Goal: Task Accomplishment & Management: Manage account settings

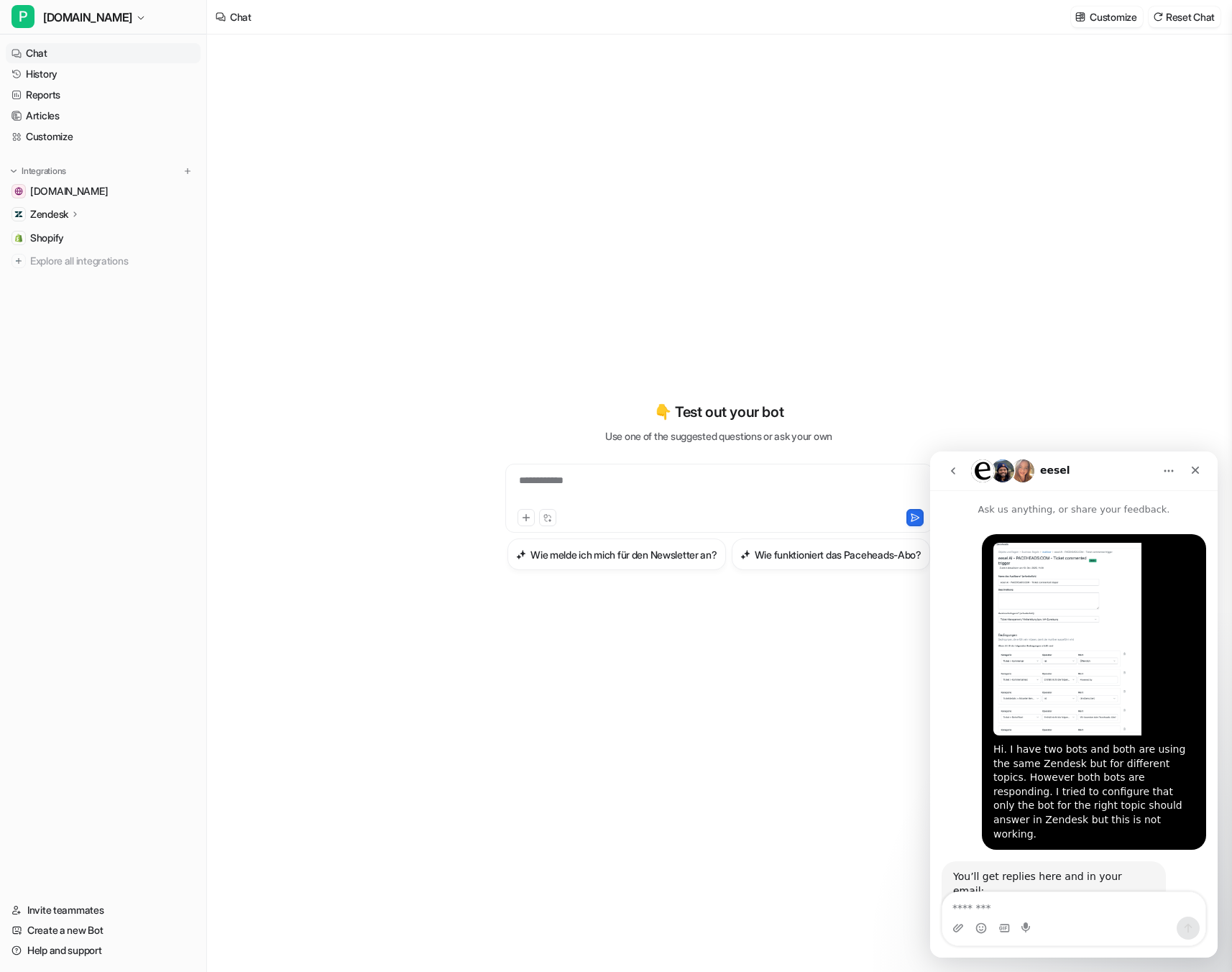
scroll to position [751, 0]
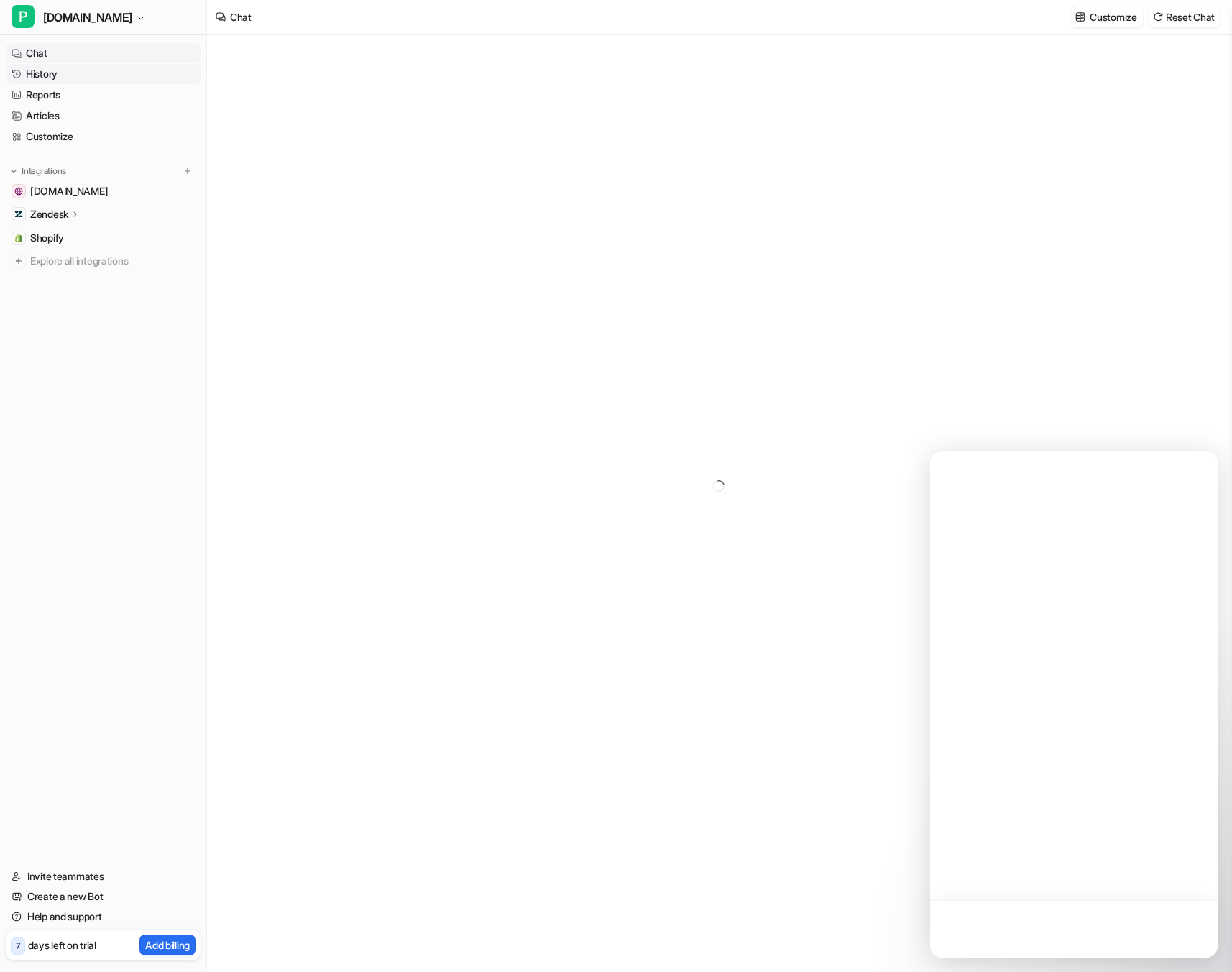
type textarea "**********"
click at [55, 69] on link "History" at bounding box center [103, 74] width 195 height 20
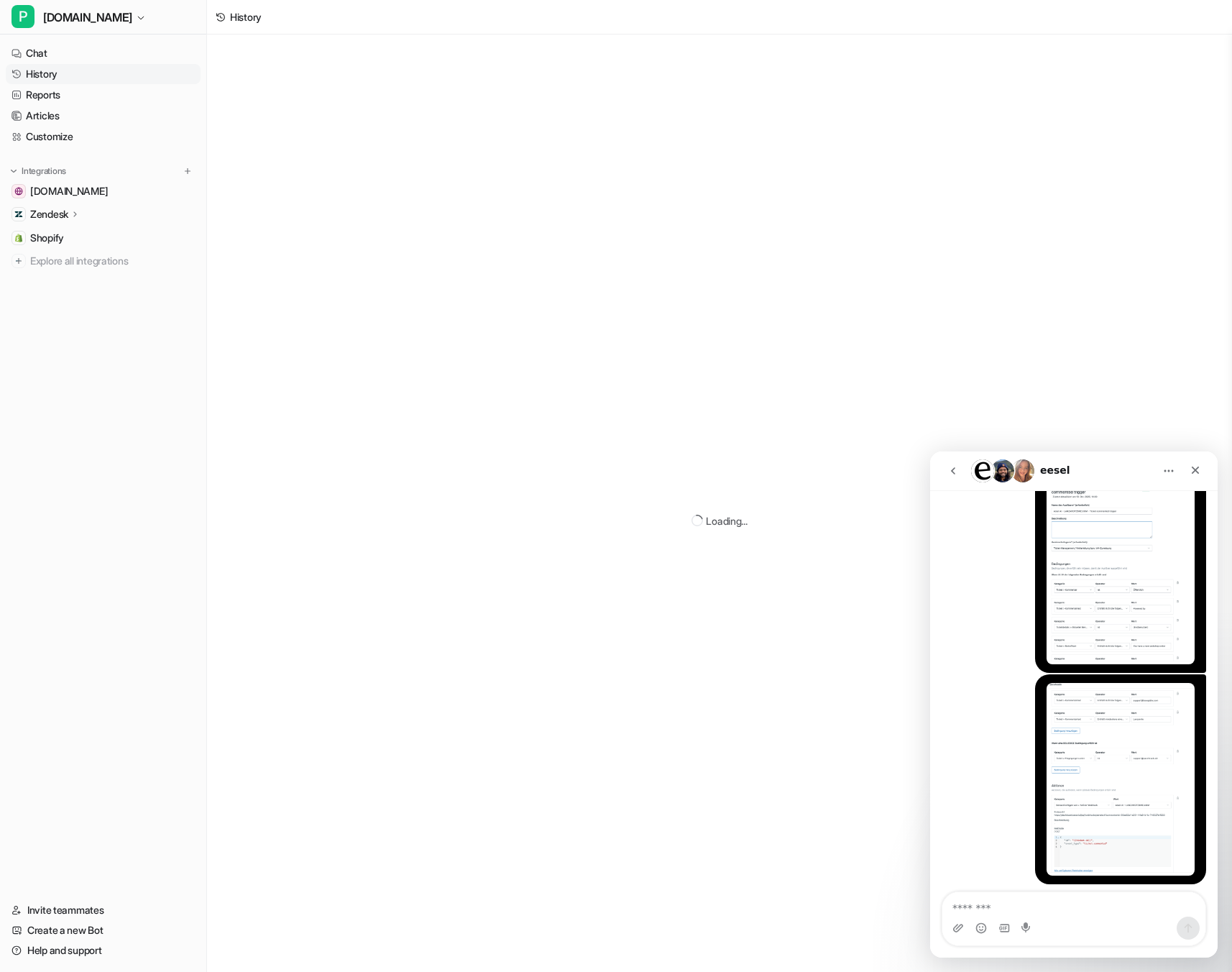
scroll to position [751, 0]
click at [1194, 475] on icon "Close" at bounding box center [1195, 470] width 12 height 12
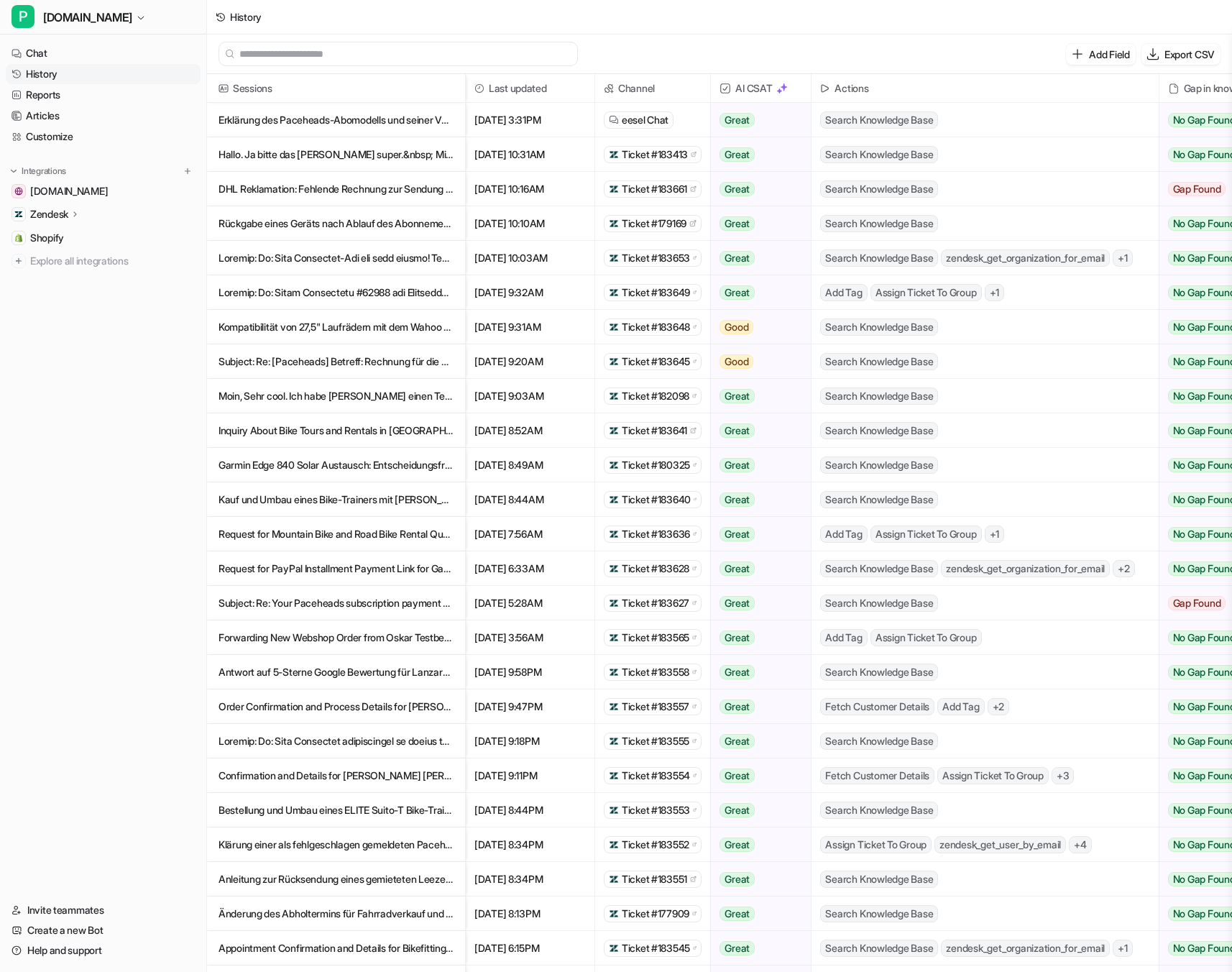
click at [639, 34] on div "History" at bounding box center [720, 17] width 1026 height 35
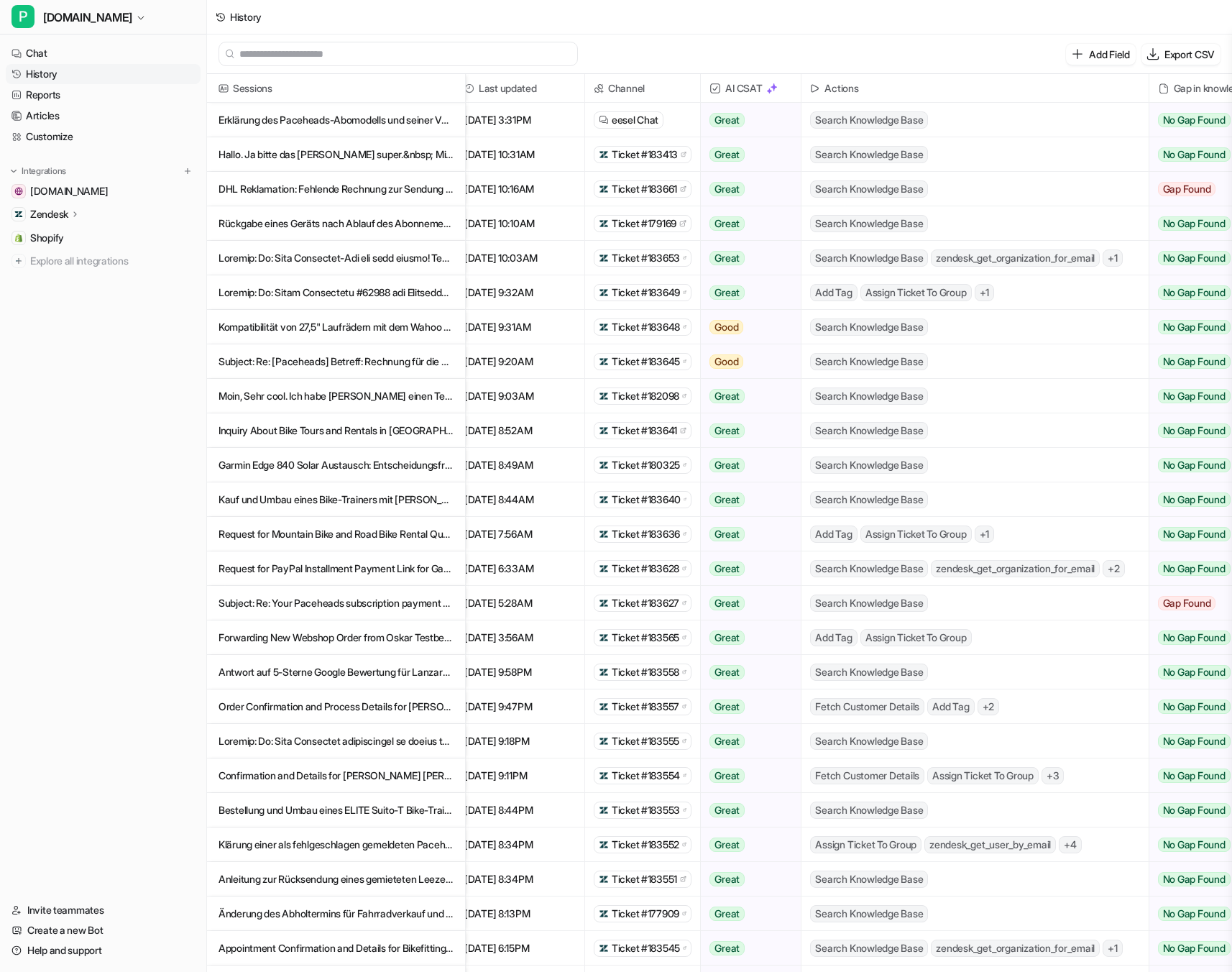
scroll to position [0, 0]
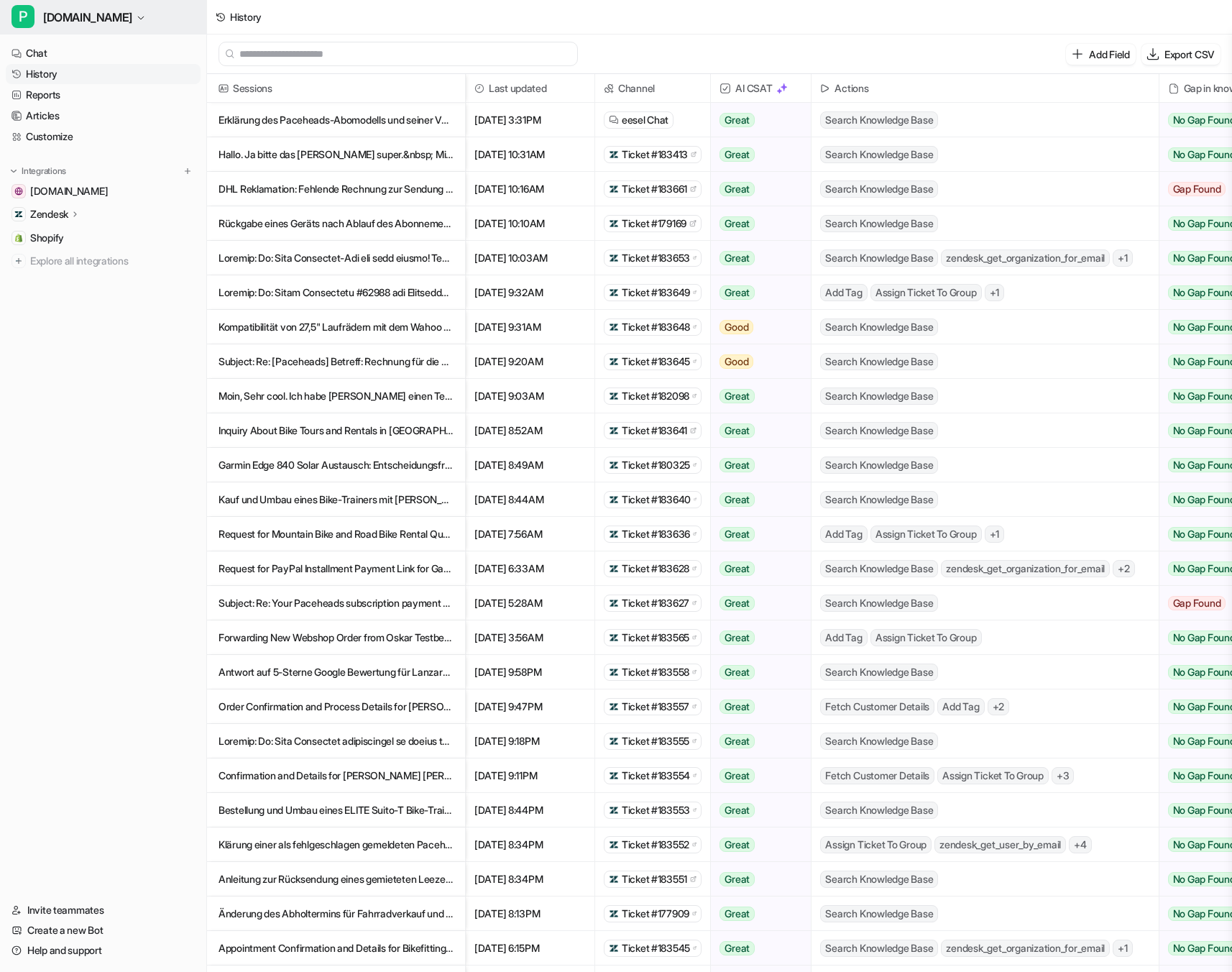
click at [93, 7] on span "[DOMAIN_NAME]" at bounding box center [88, 17] width 89 height 20
click at [71, 78] on div "T TRIONIK.DE" at bounding box center [68, 79] width 95 height 15
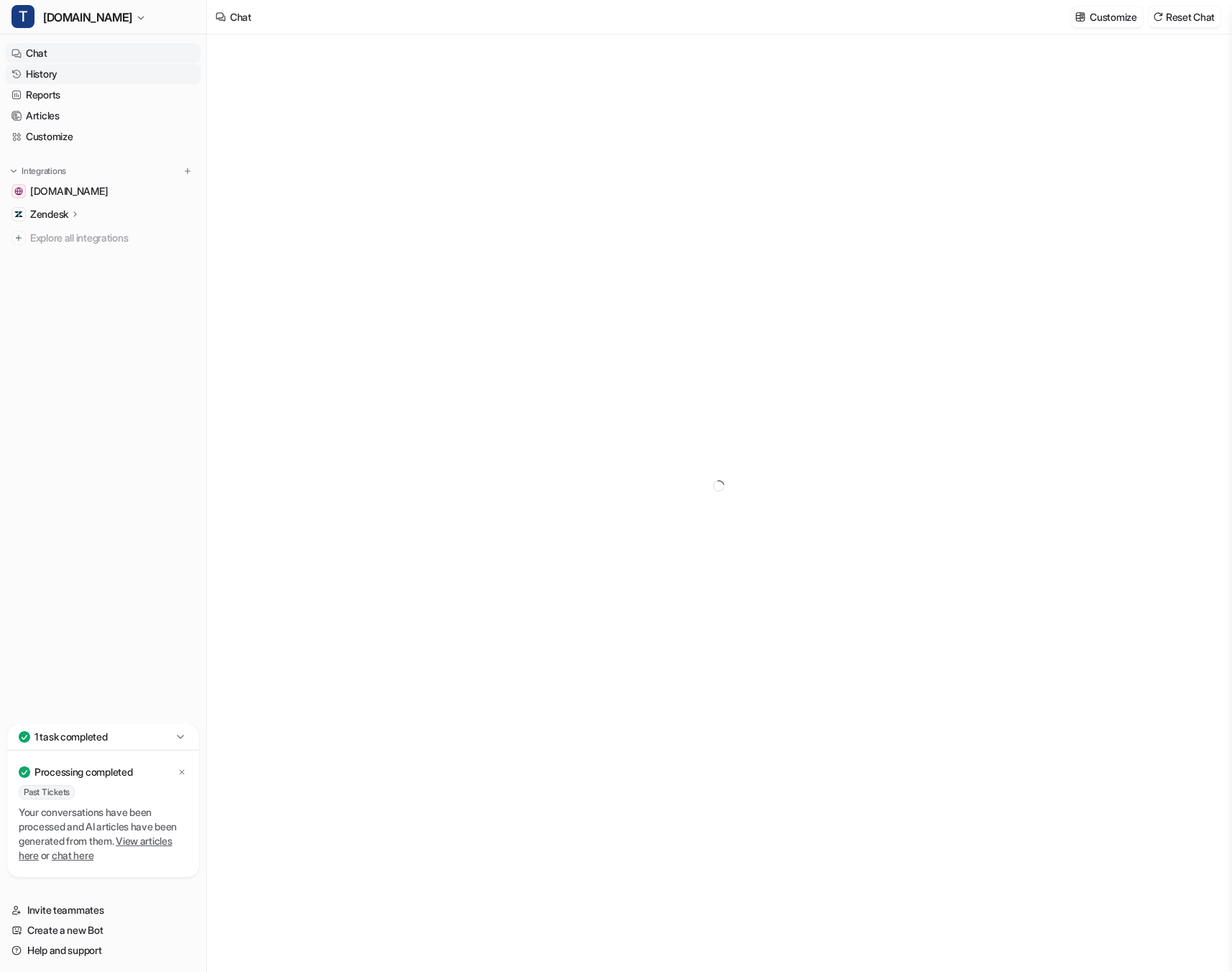
click at [67, 78] on link "History" at bounding box center [103, 74] width 195 height 20
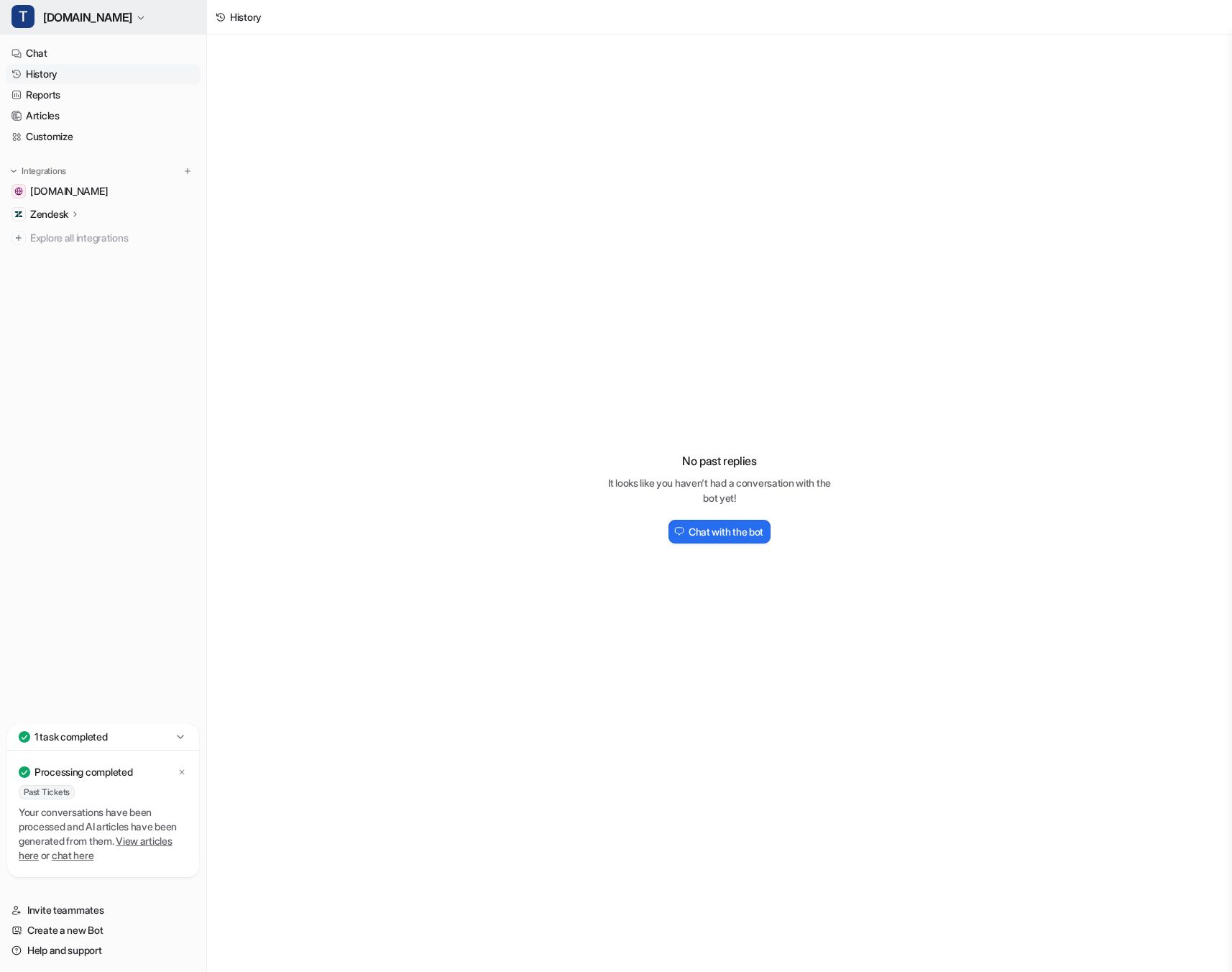
click at [57, 13] on span "[DOMAIN_NAME]" at bounding box center [88, 17] width 89 height 20
click at [105, 58] on div "L [DOMAIN_NAME]" at bounding box center [68, 55] width 95 height 15
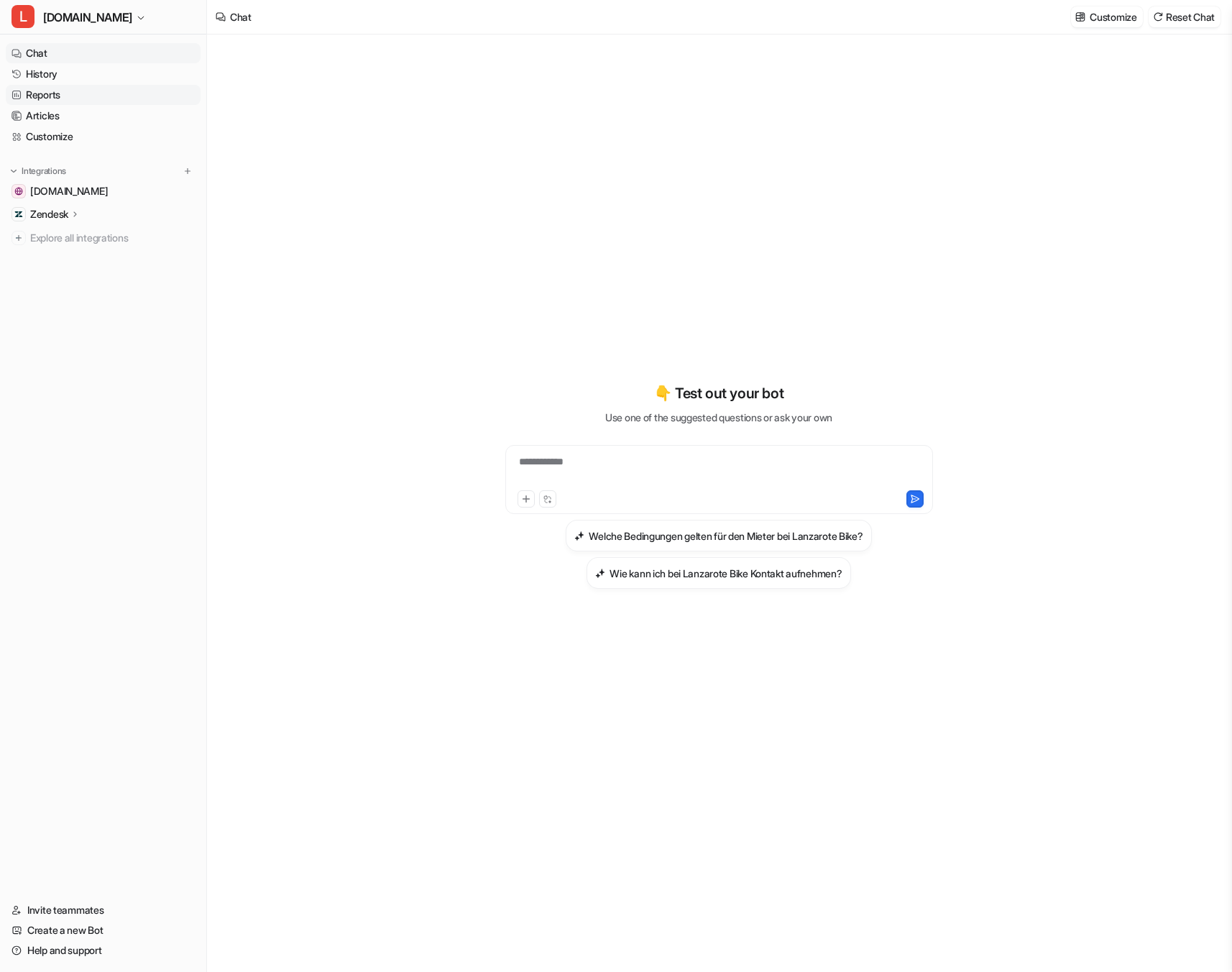
click at [56, 85] on link "Reports" at bounding box center [103, 95] width 195 height 20
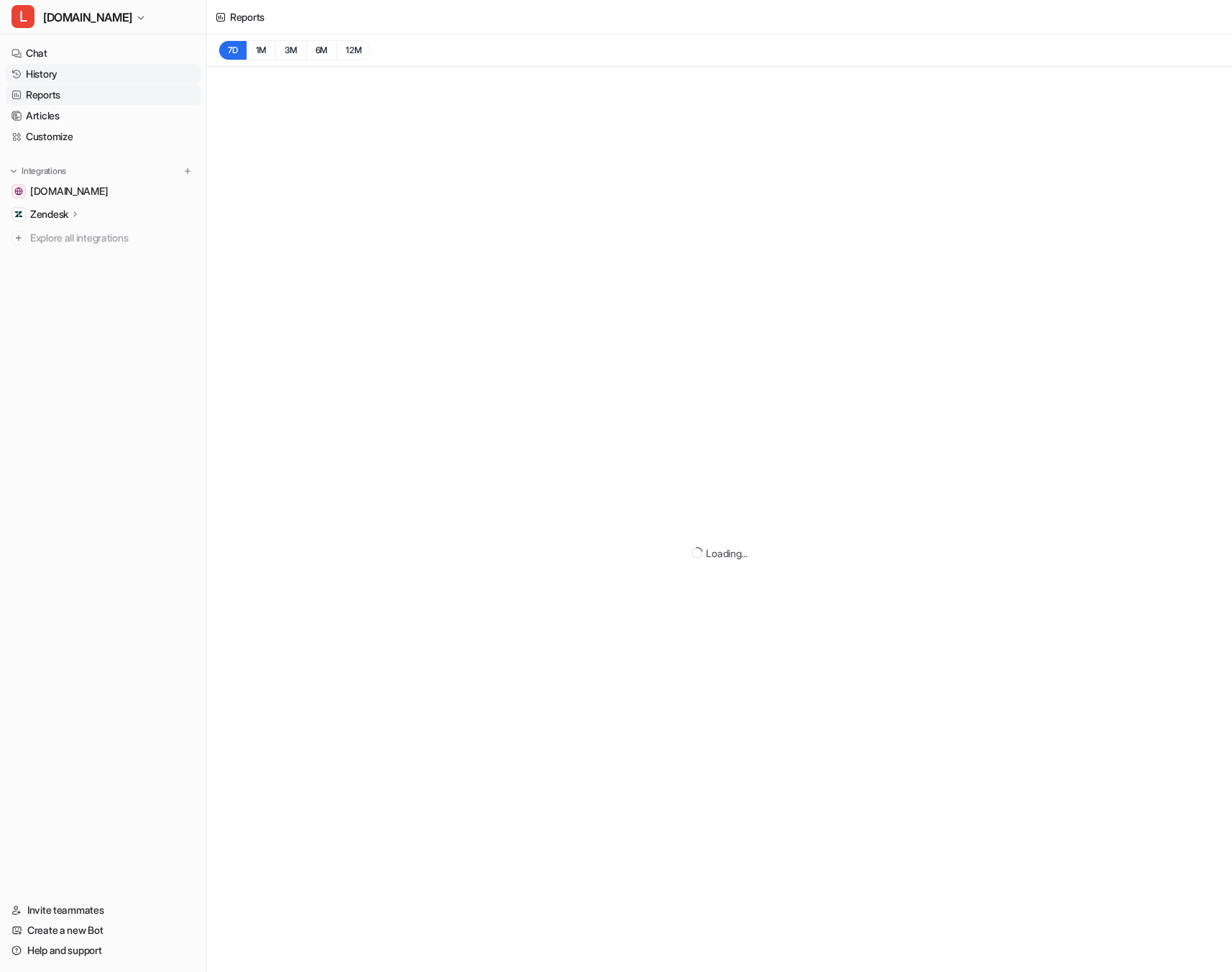
click at [51, 74] on link "History" at bounding box center [103, 74] width 195 height 20
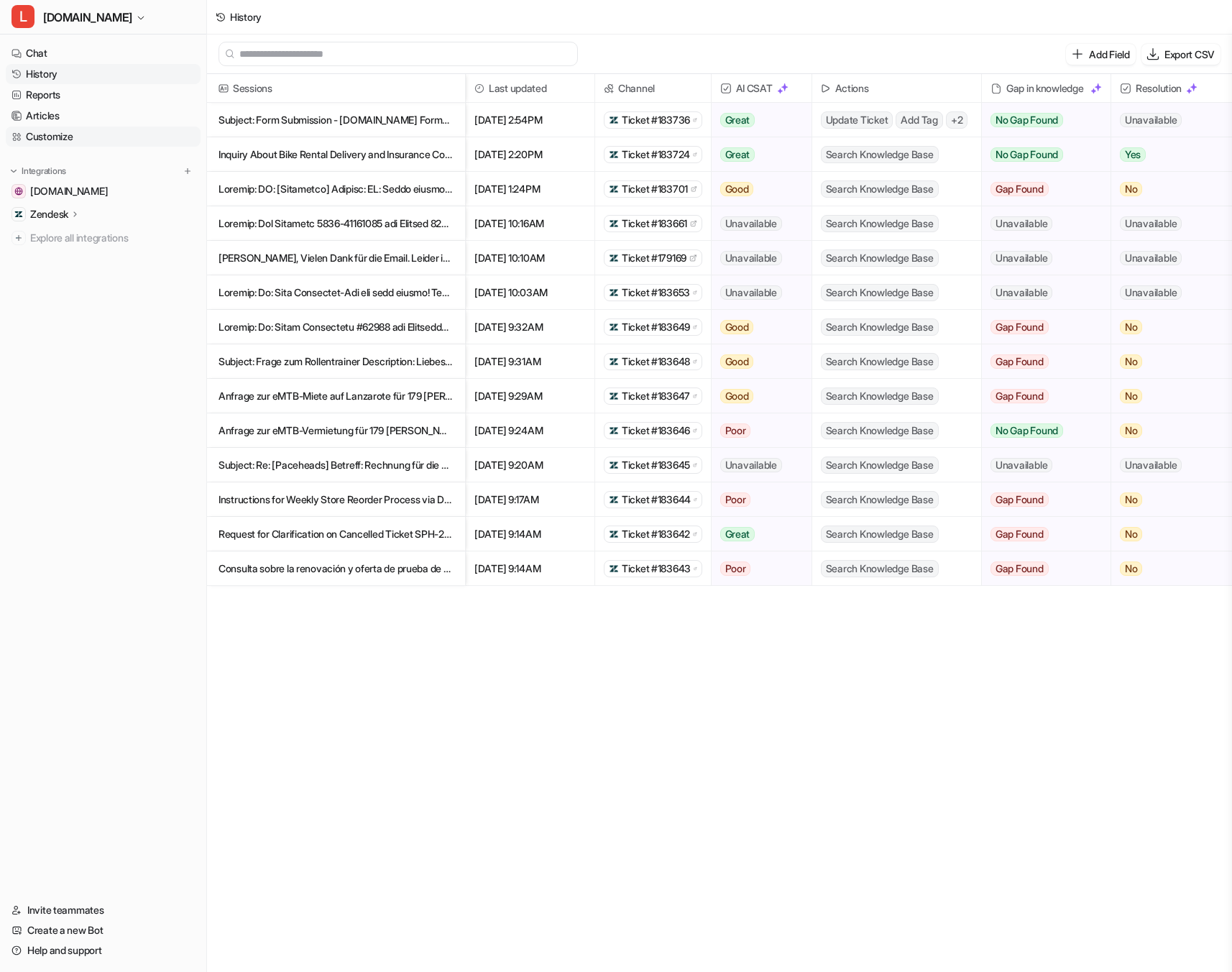
click at [51, 134] on link "Customize" at bounding box center [103, 137] width 195 height 20
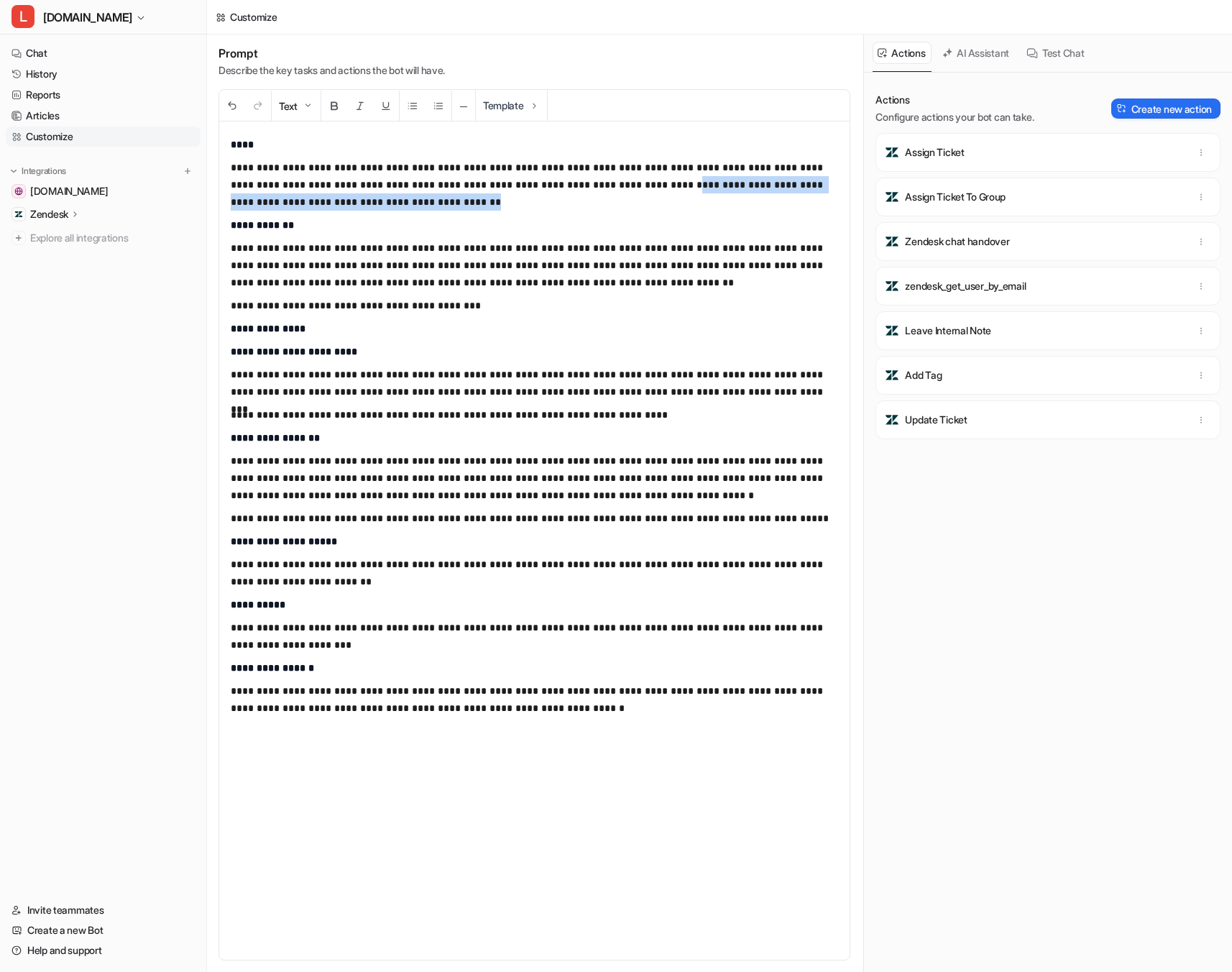
drag, startPoint x: 621, startPoint y: 185, endPoint x: 627, endPoint y: 193, distance: 10.0
click at [627, 193] on p "**********" at bounding box center [534, 184] width 607 height 51
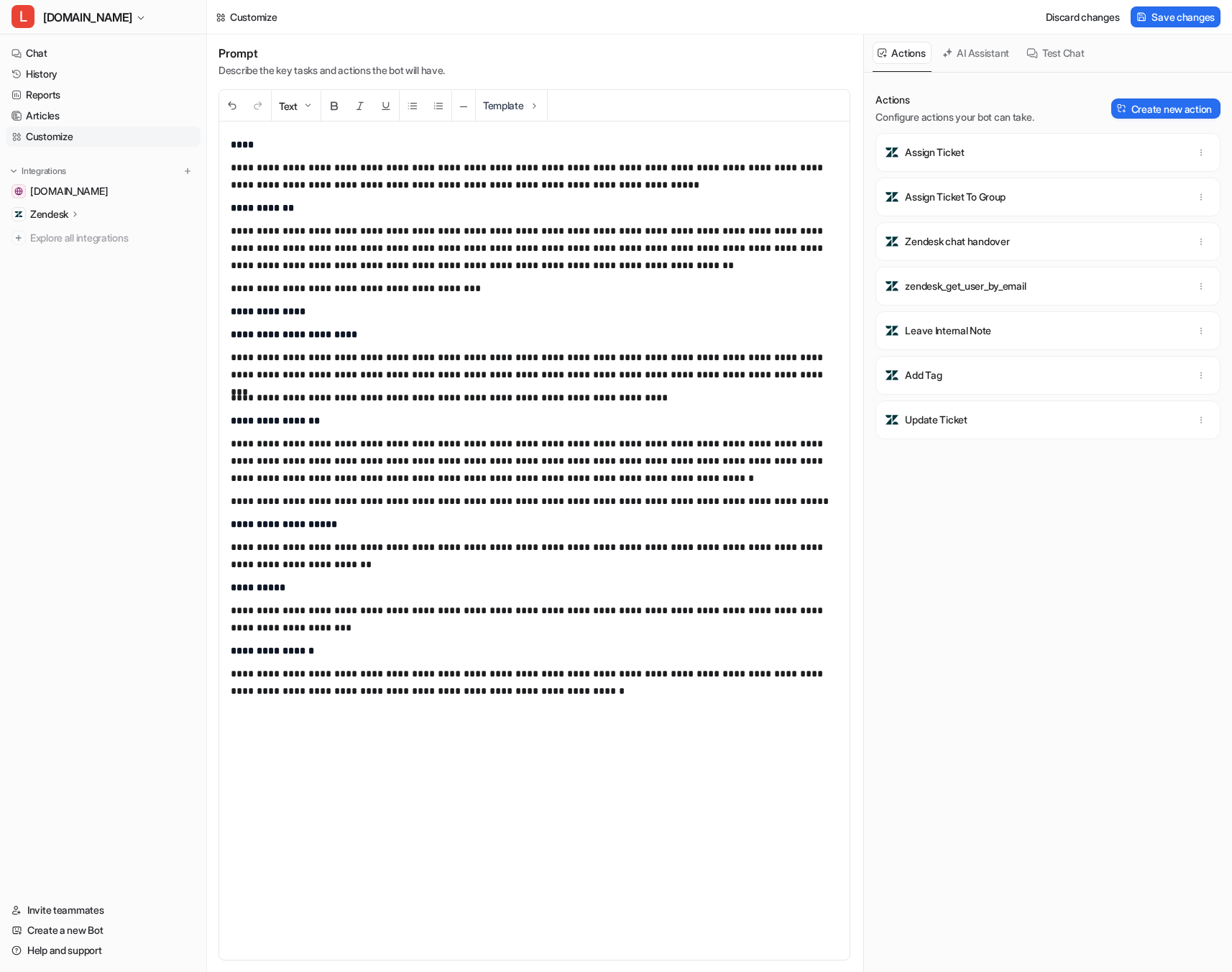
click at [1189, 5] on div "Discard changes Save changes" at bounding box center [1131, 17] width 192 height 32
click at [1189, 14] on span "Save changes" at bounding box center [1183, 17] width 63 height 15
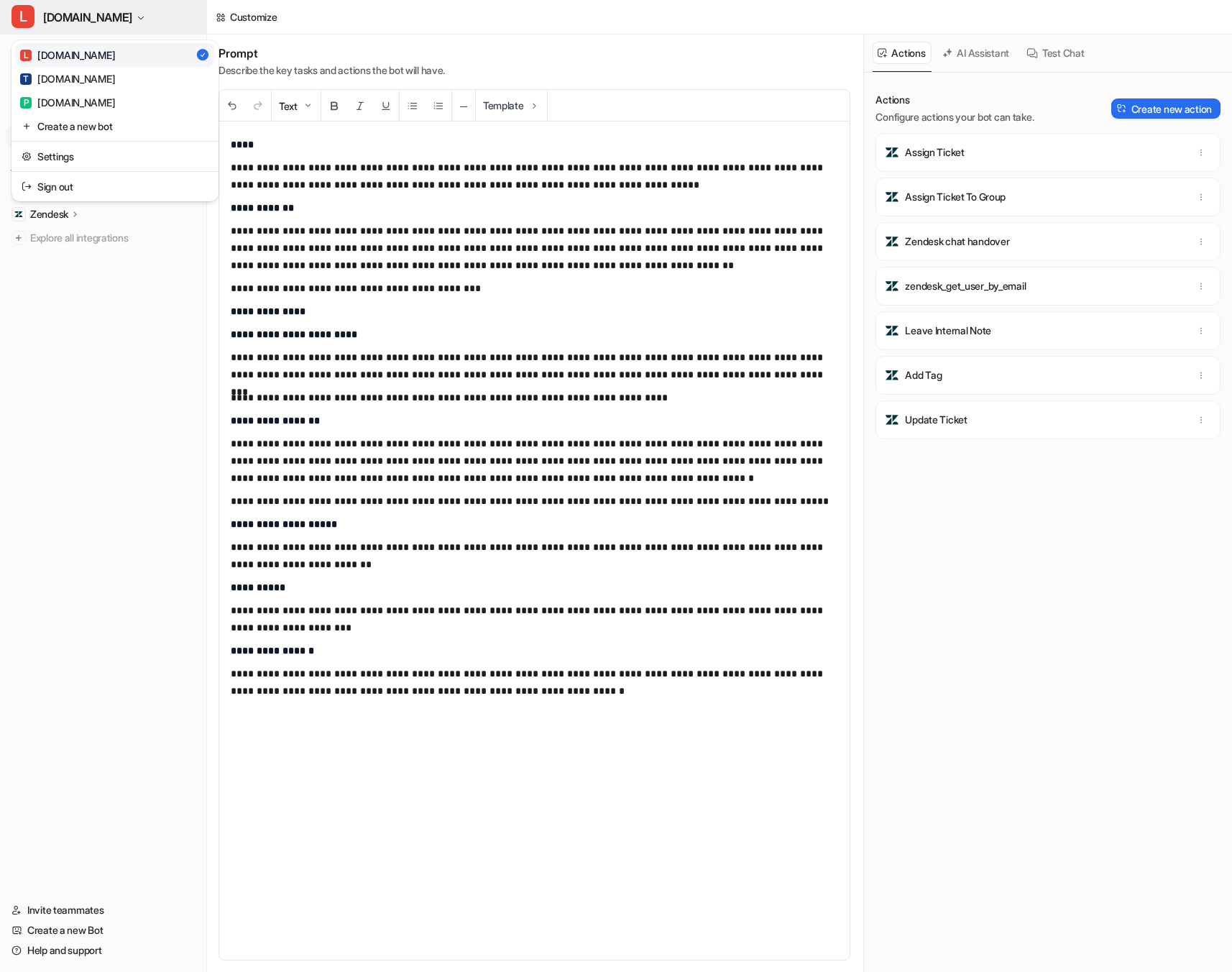
click at [100, 21] on span "[DOMAIN_NAME]" at bounding box center [88, 17] width 89 height 20
click at [79, 108] on div "P PACEHEADS.COM" at bounding box center [68, 103] width 95 height 15
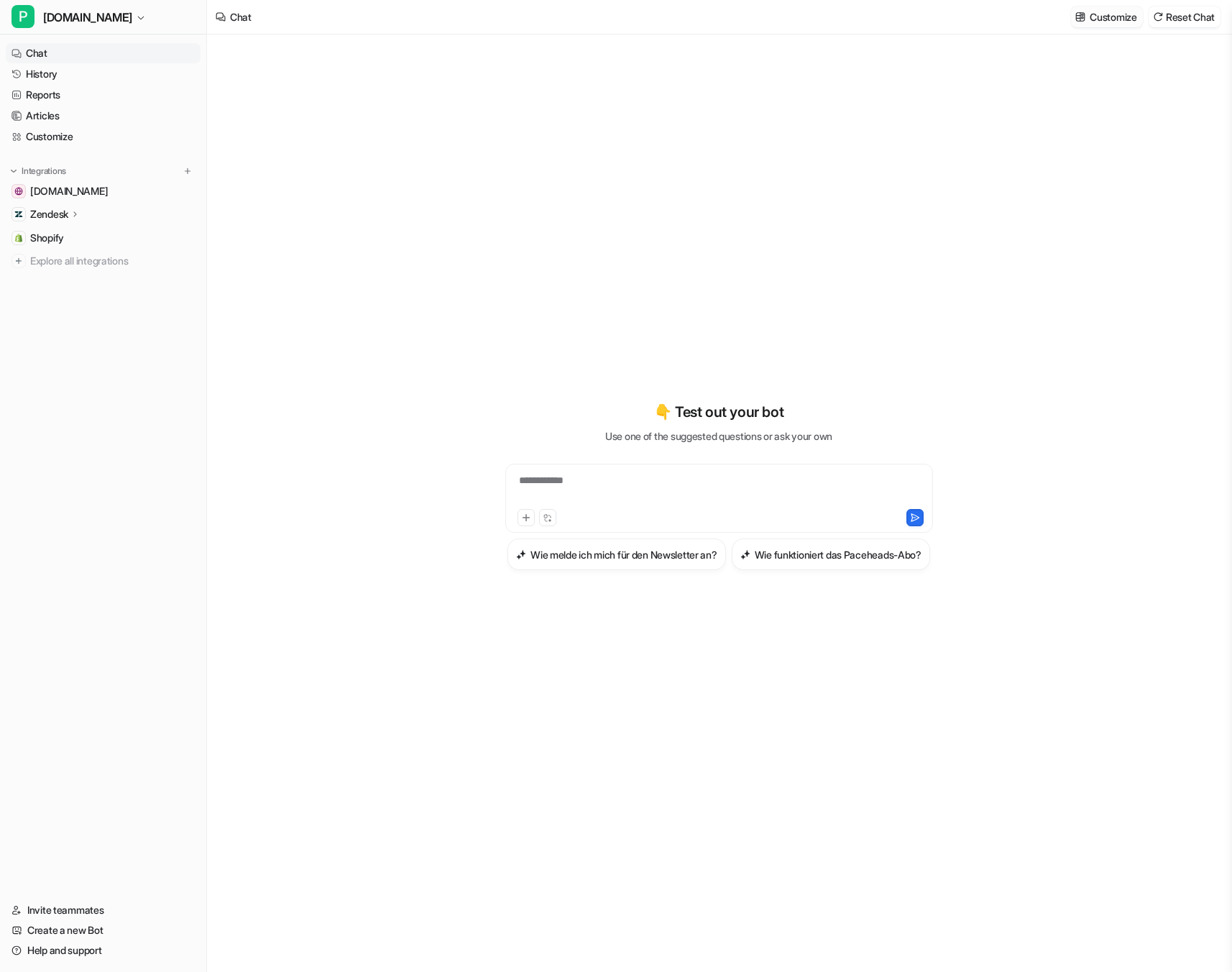
click at [1076, 21] on img at bounding box center [1080, 17] width 10 height 11
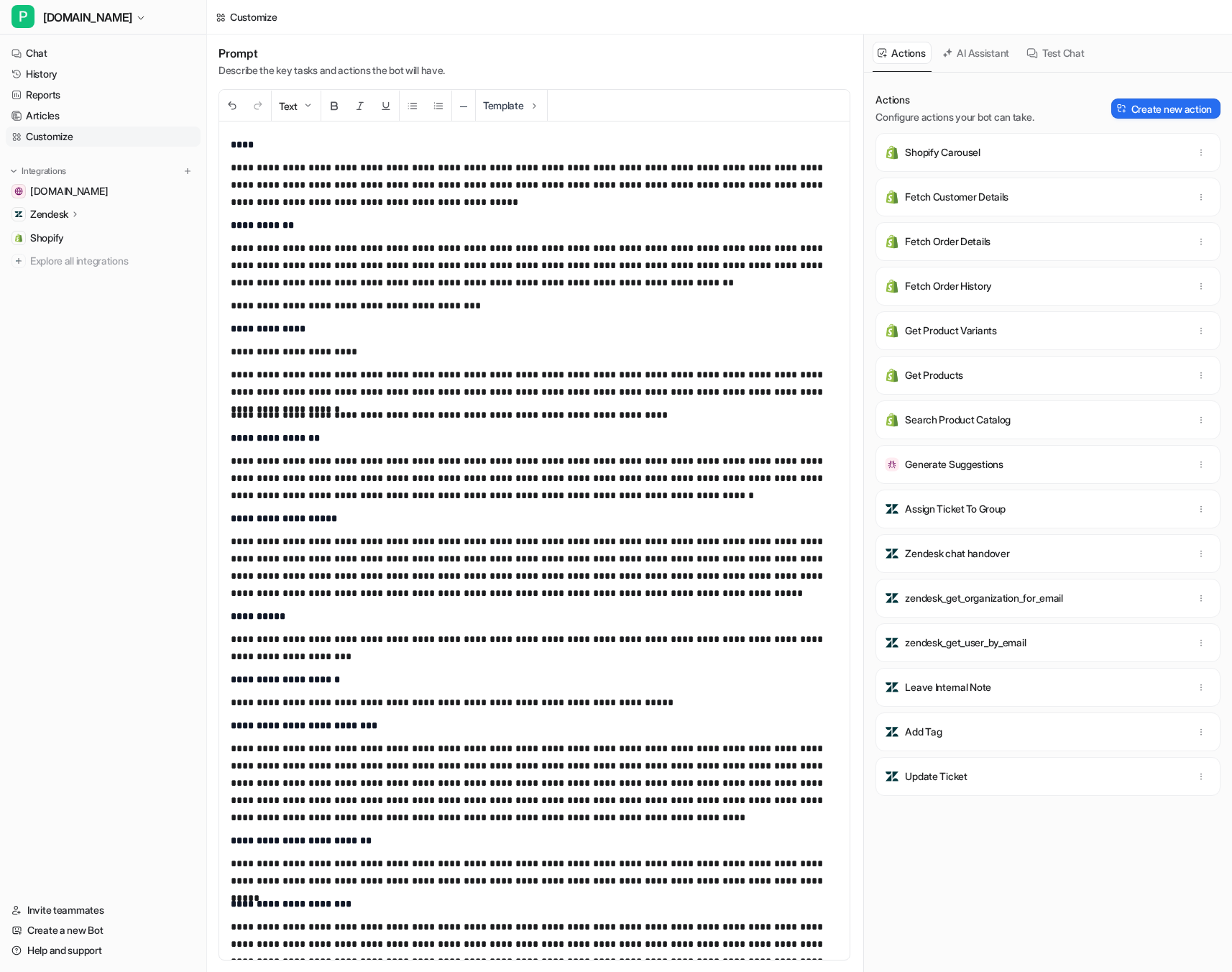
drag, startPoint x: 569, startPoint y: 182, endPoint x: 584, endPoint y: 199, distance: 22.7
click at [584, 199] on p "**********" at bounding box center [534, 184] width 607 height 51
drag, startPoint x: 583, startPoint y: 197, endPoint x: 570, endPoint y: 187, distance: 16.4
click at [570, 187] on p "**********" at bounding box center [534, 184] width 607 height 51
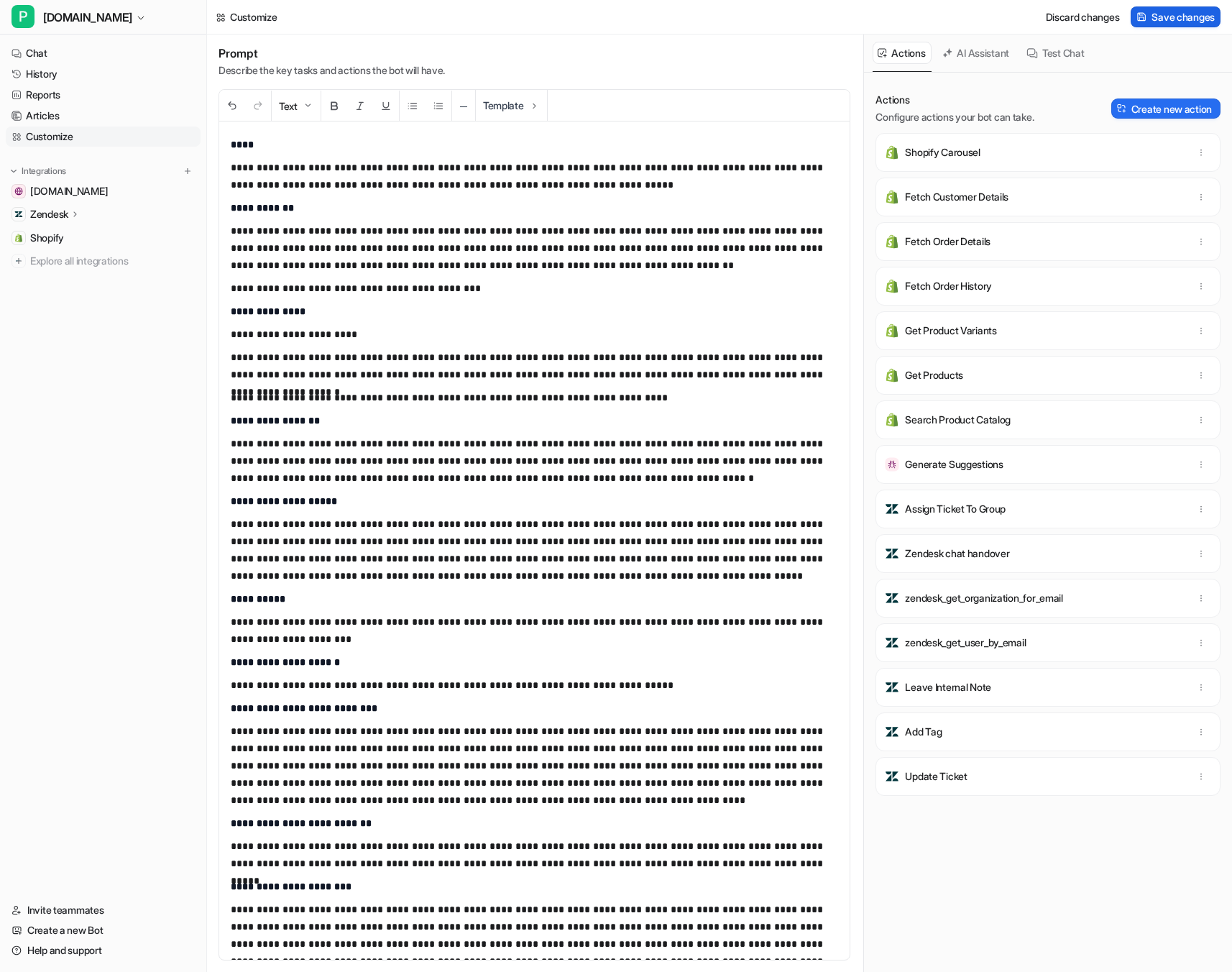
click at [1194, 19] on span "Save changes" at bounding box center [1183, 17] width 63 height 15
click at [65, 68] on link "History" at bounding box center [103, 74] width 195 height 20
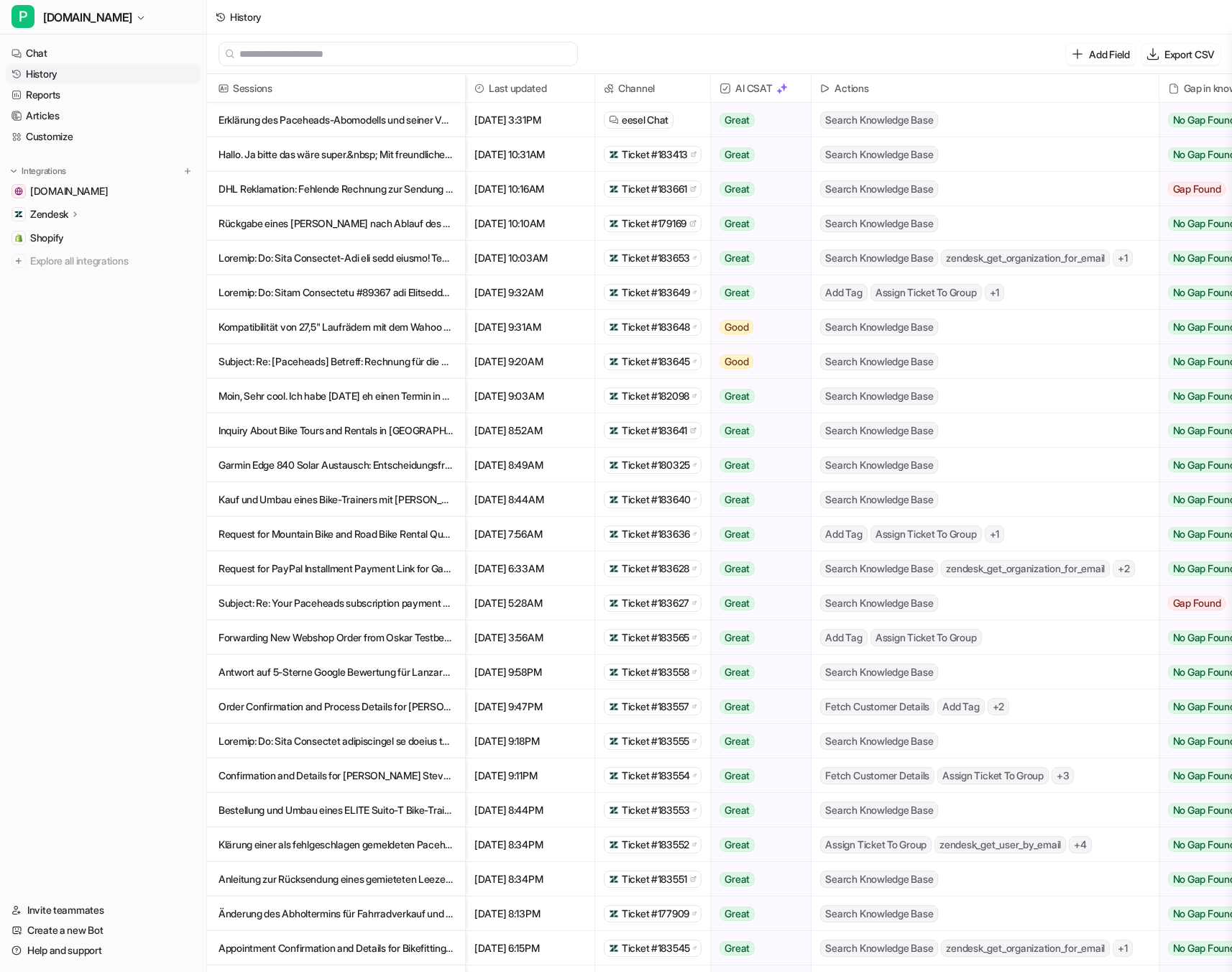
click at [62, 213] on p "Zendesk" at bounding box center [49, 214] width 38 height 15
click at [67, 274] on p "AI Agent" at bounding box center [61, 276] width 38 height 15
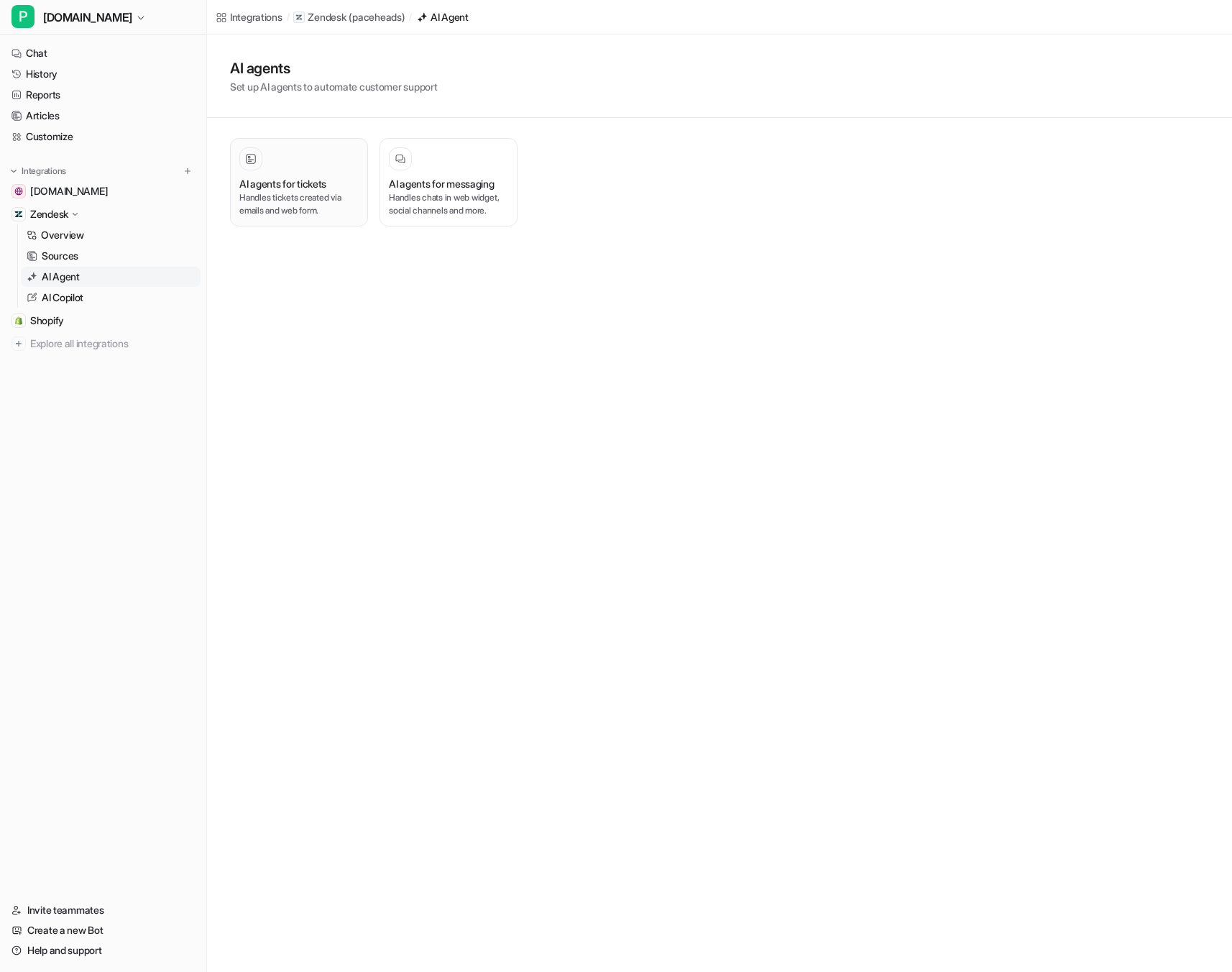
click at [323, 190] on h3 "AI agents for tickets" at bounding box center [282, 183] width 87 height 15
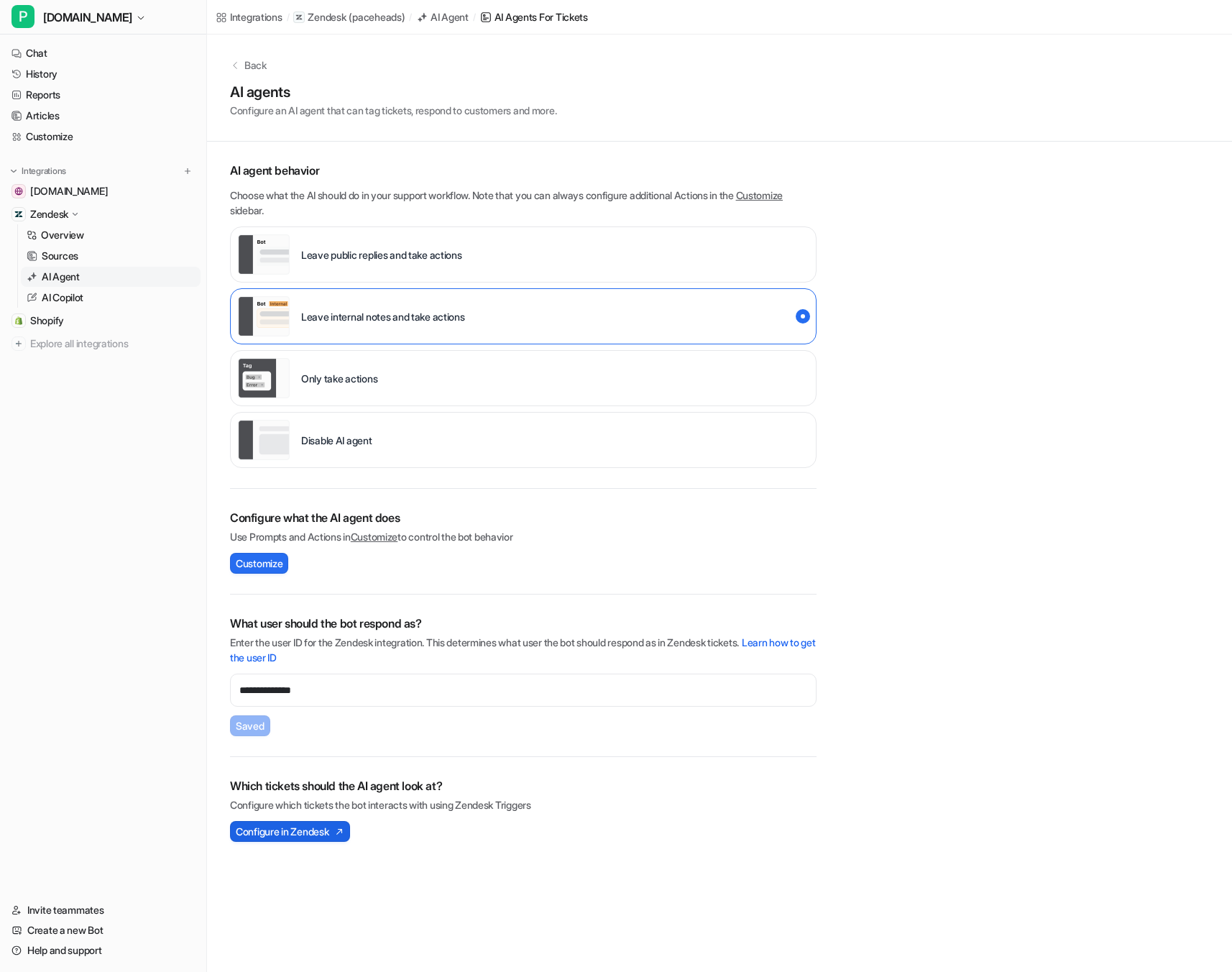
click at [266, 835] on span "Configure in Zendesk" at bounding box center [282, 831] width 93 height 15
click at [70, 67] on link "History" at bounding box center [103, 74] width 195 height 20
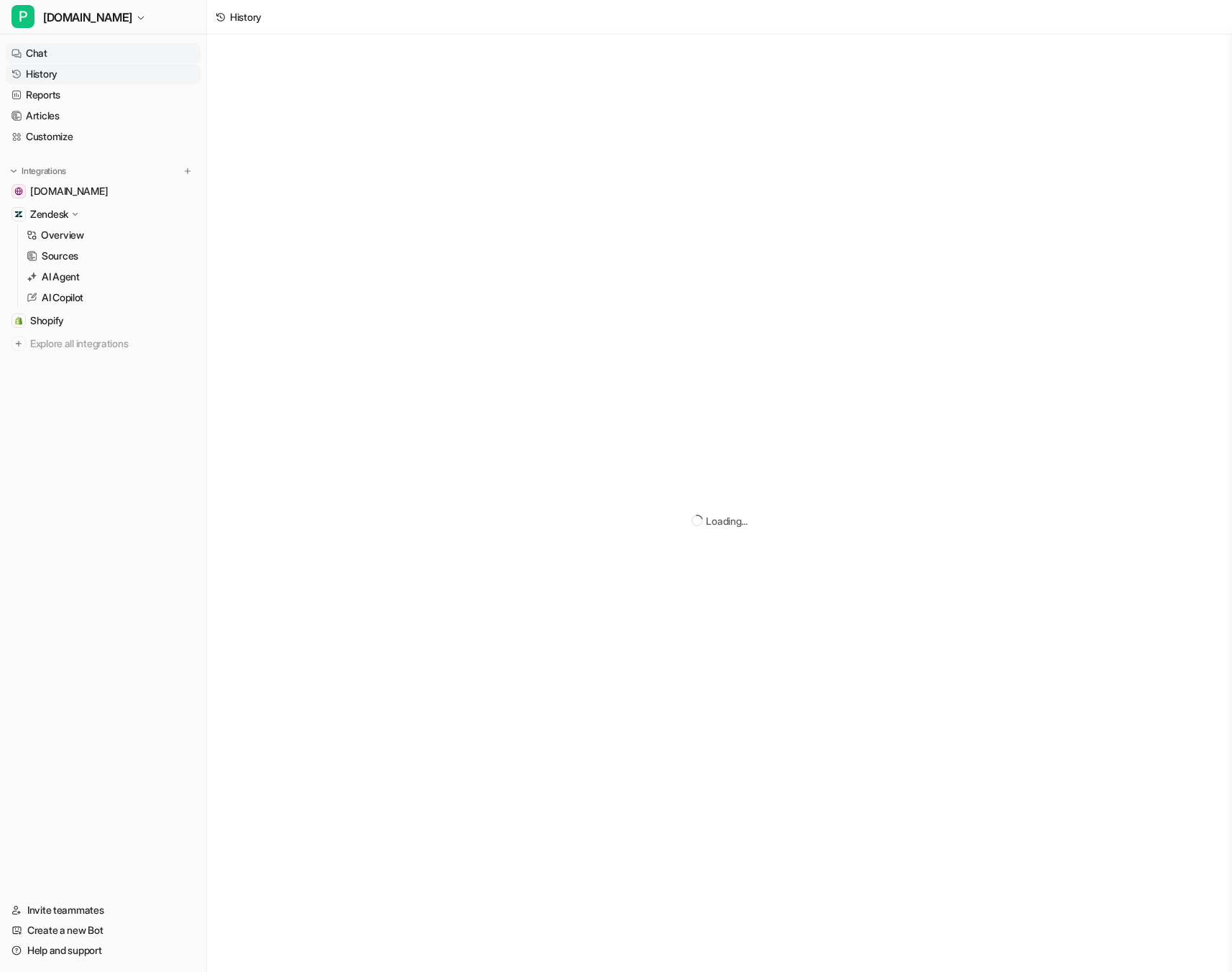
click at [68, 55] on link "Chat" at bounding box center [103, 53] width 195 height 20
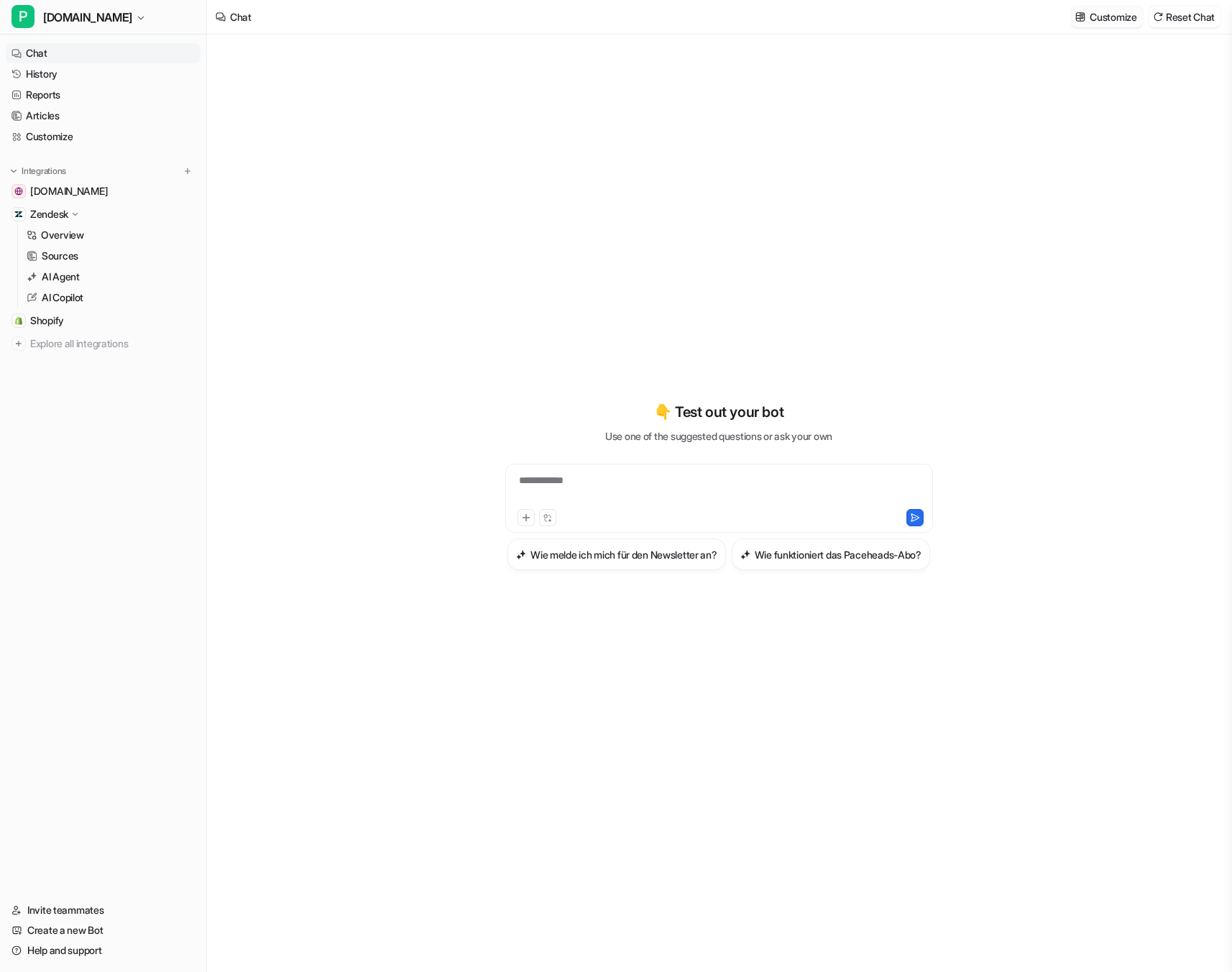
click at [1088, 25] on button "Customize" at bounding box center [1107, 16] width 71 height 21
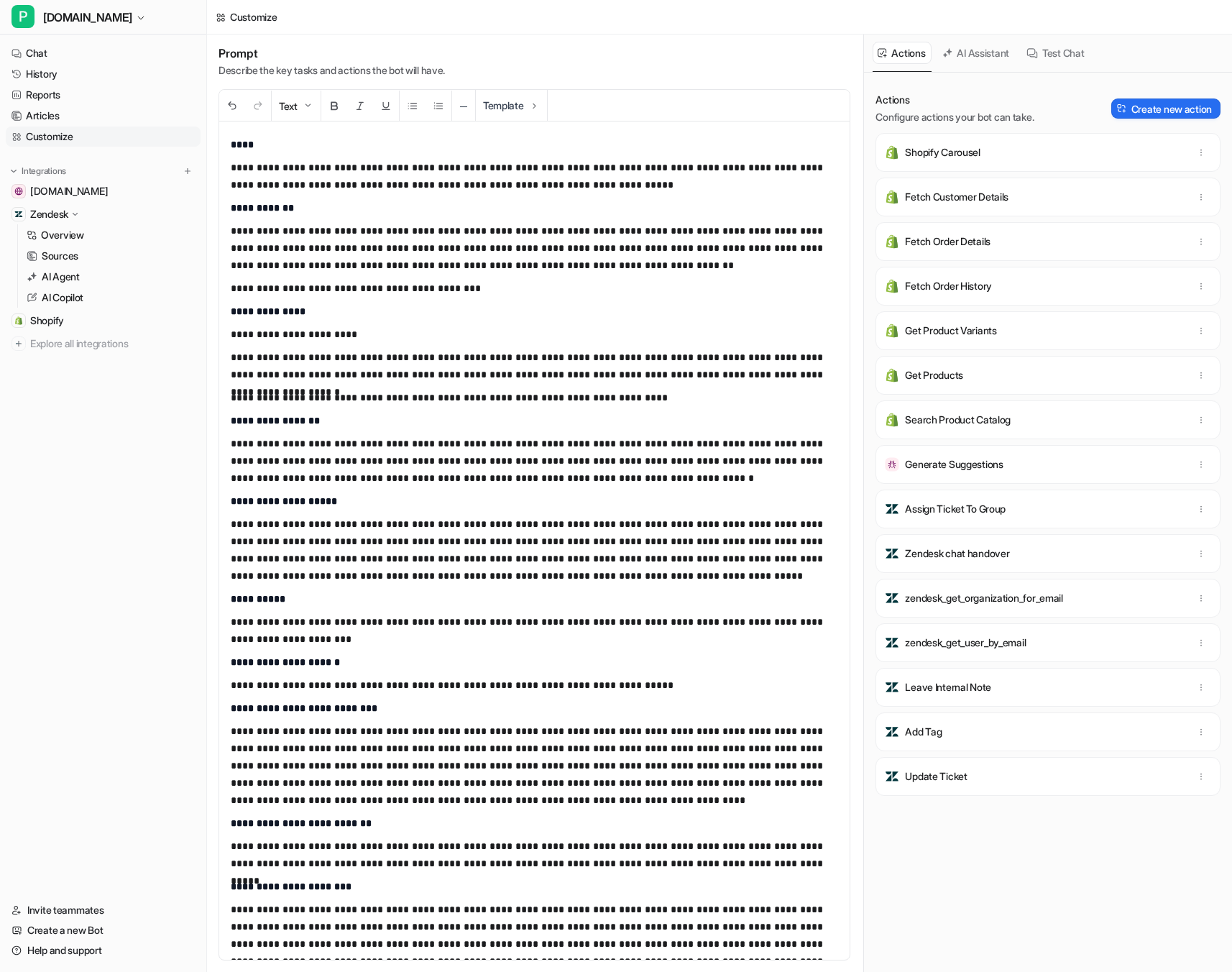
drag, startPoint x: 513, startPoint y: 266, endPoint x: 517, endPoint y: 285, distance: 19.4
click at [513, 266] on p "**********" at bounding box center [534, 247] width 607 height 51
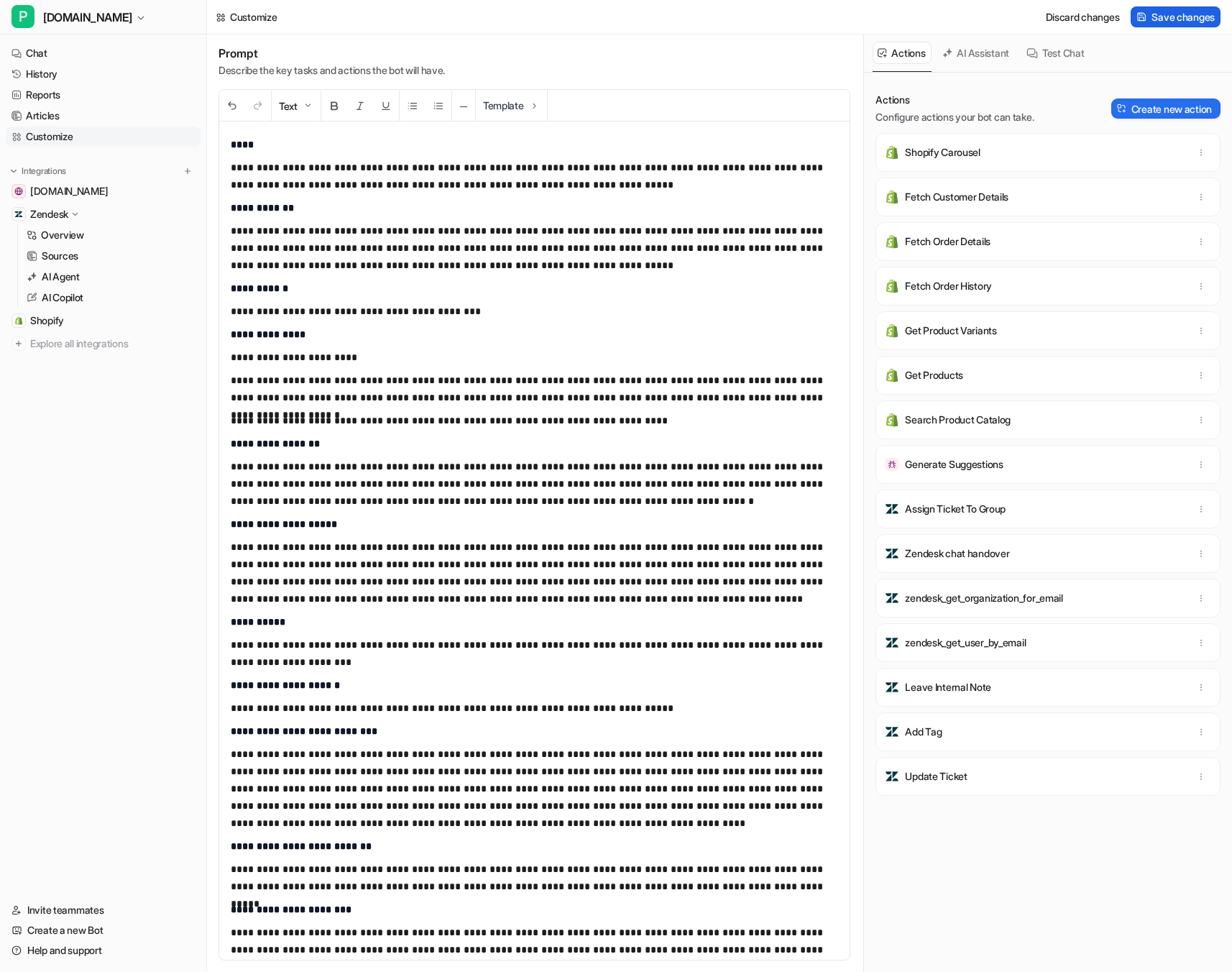
click at [1189, 11] on span "Save changes" at bounding box center [1183, 17] width 63 height 15
click at [60, 60] on link "Chat" at bounding box center [103, 53] width 195 height 20
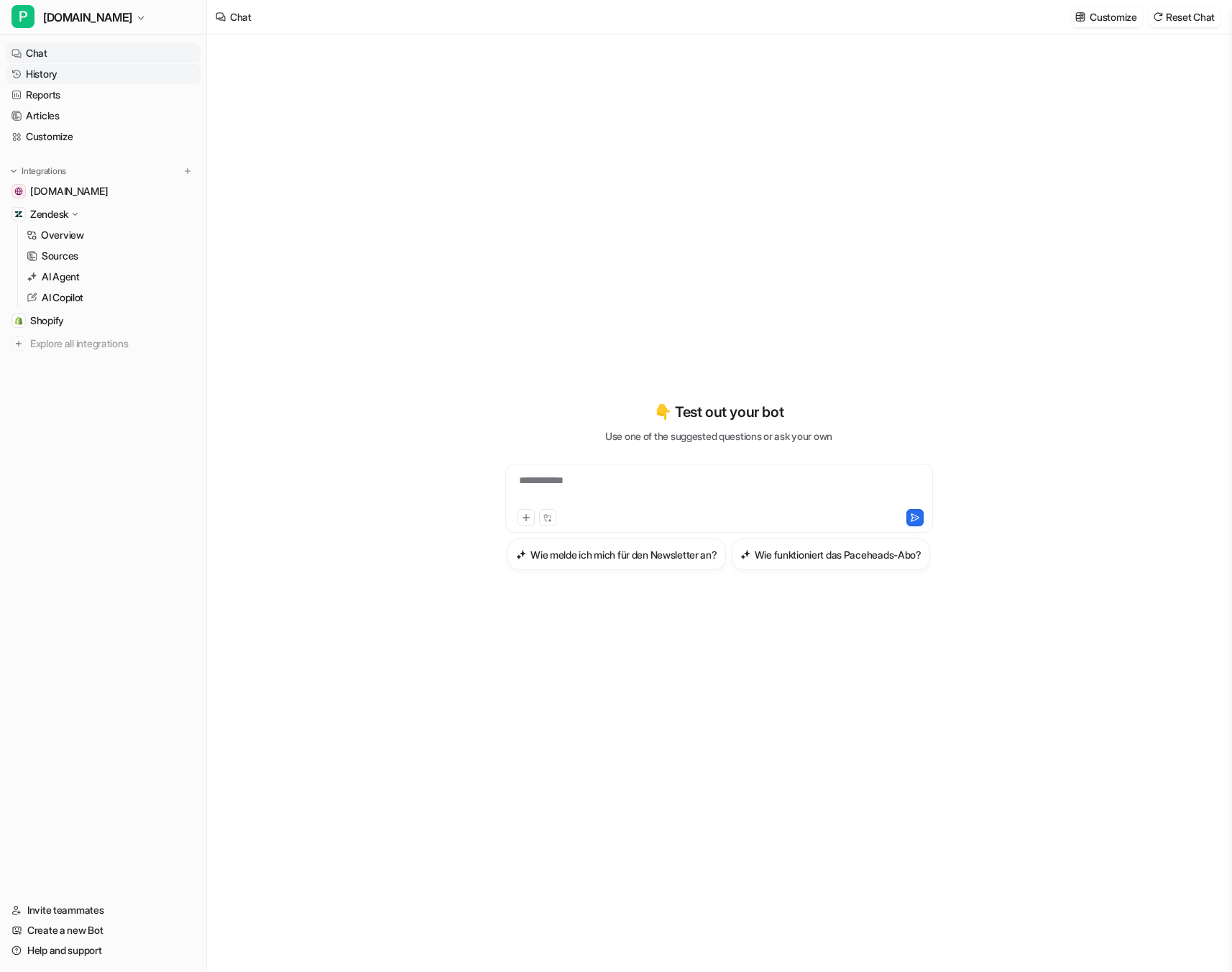
click at [59, 71] on link "History" at bounding box center [103, 74] width 195 height 20
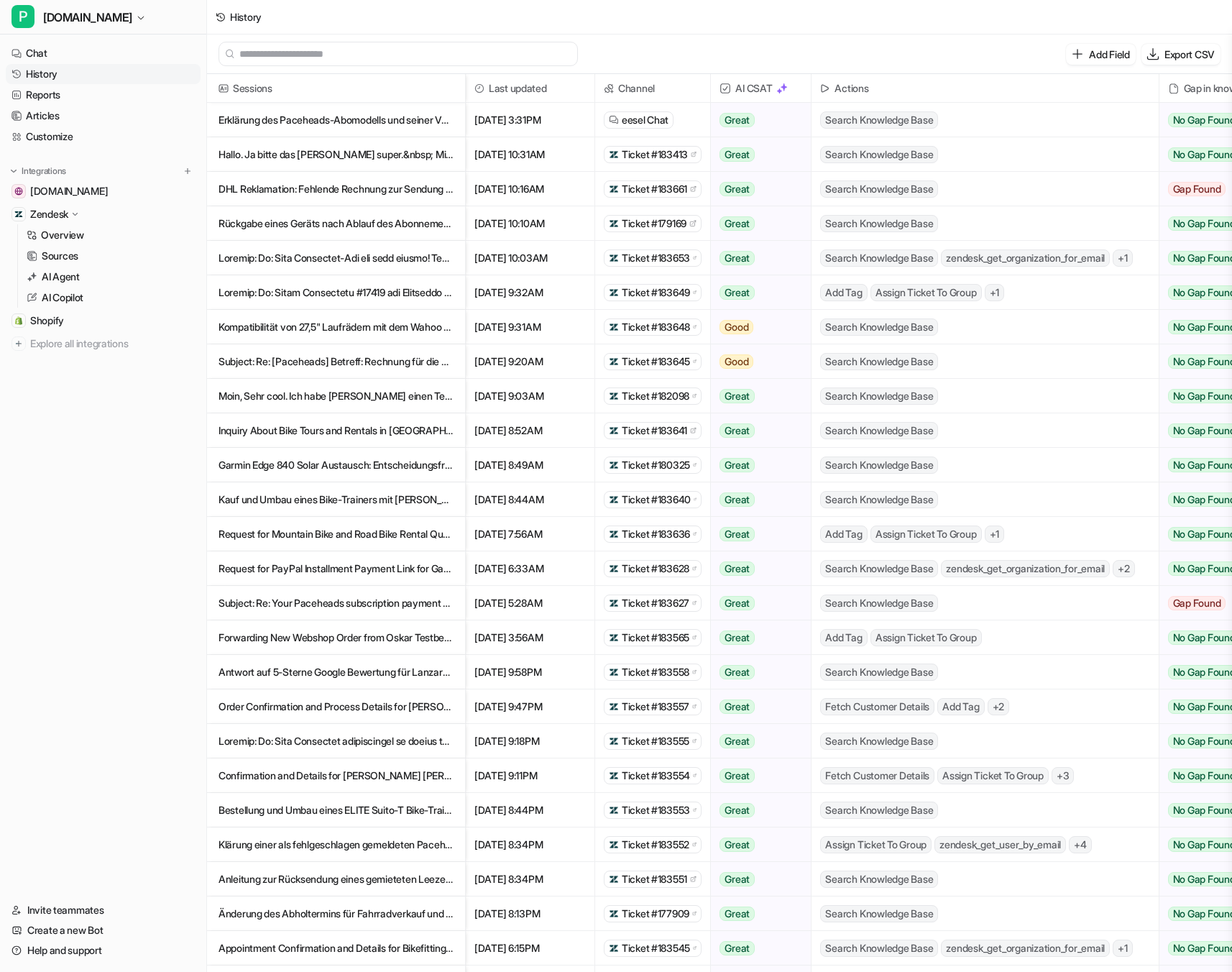
click at [59, 71] on link "History" at bounding box center [103, 74] width 195 height 20
click at [38, 57] on link "Chat" at bounding box center [103, 53] width 195 height 20
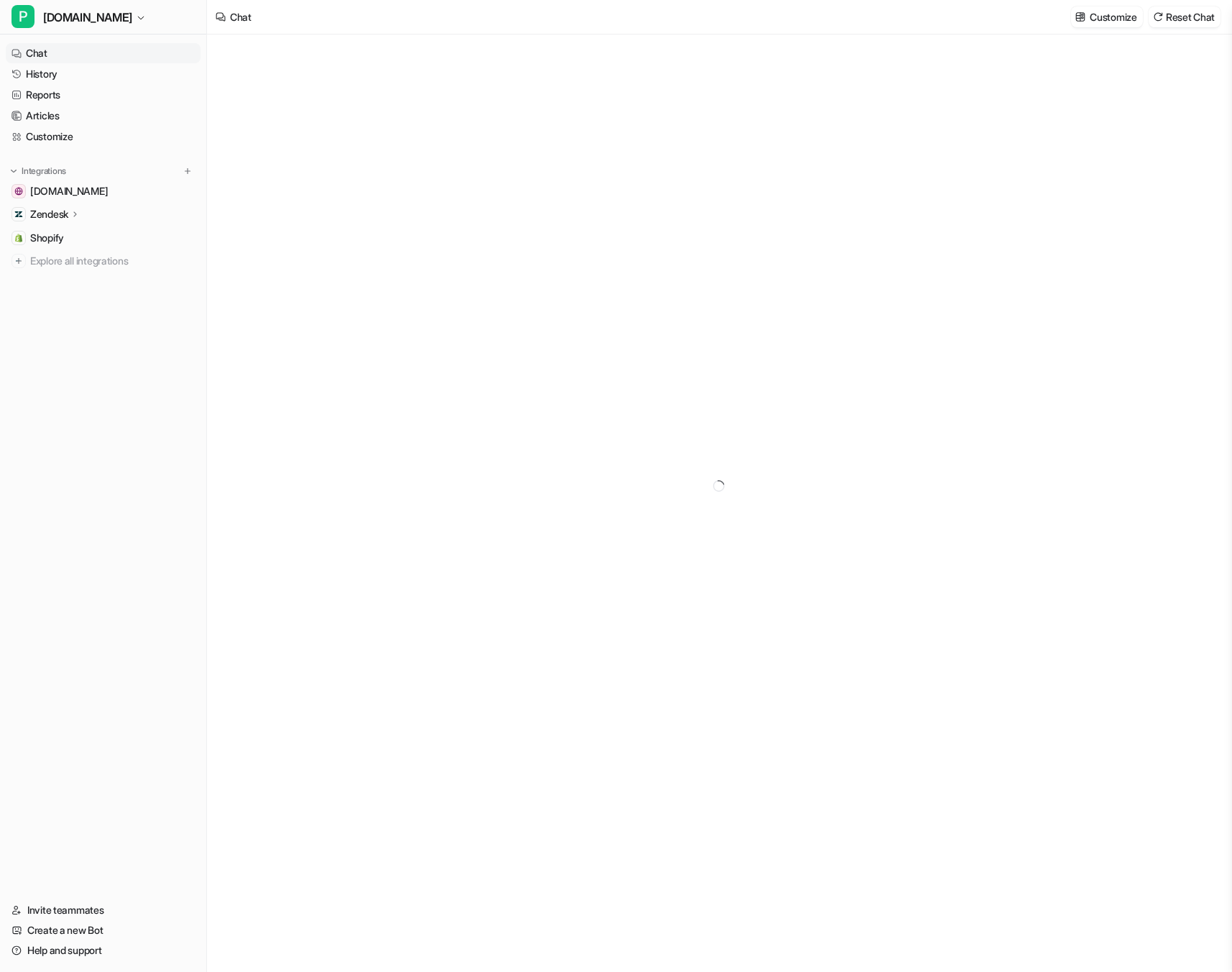
type textarea "**********"
click at [1105, 18] on p "Customize" at bounding box center [1113, 17] width 47 height 15
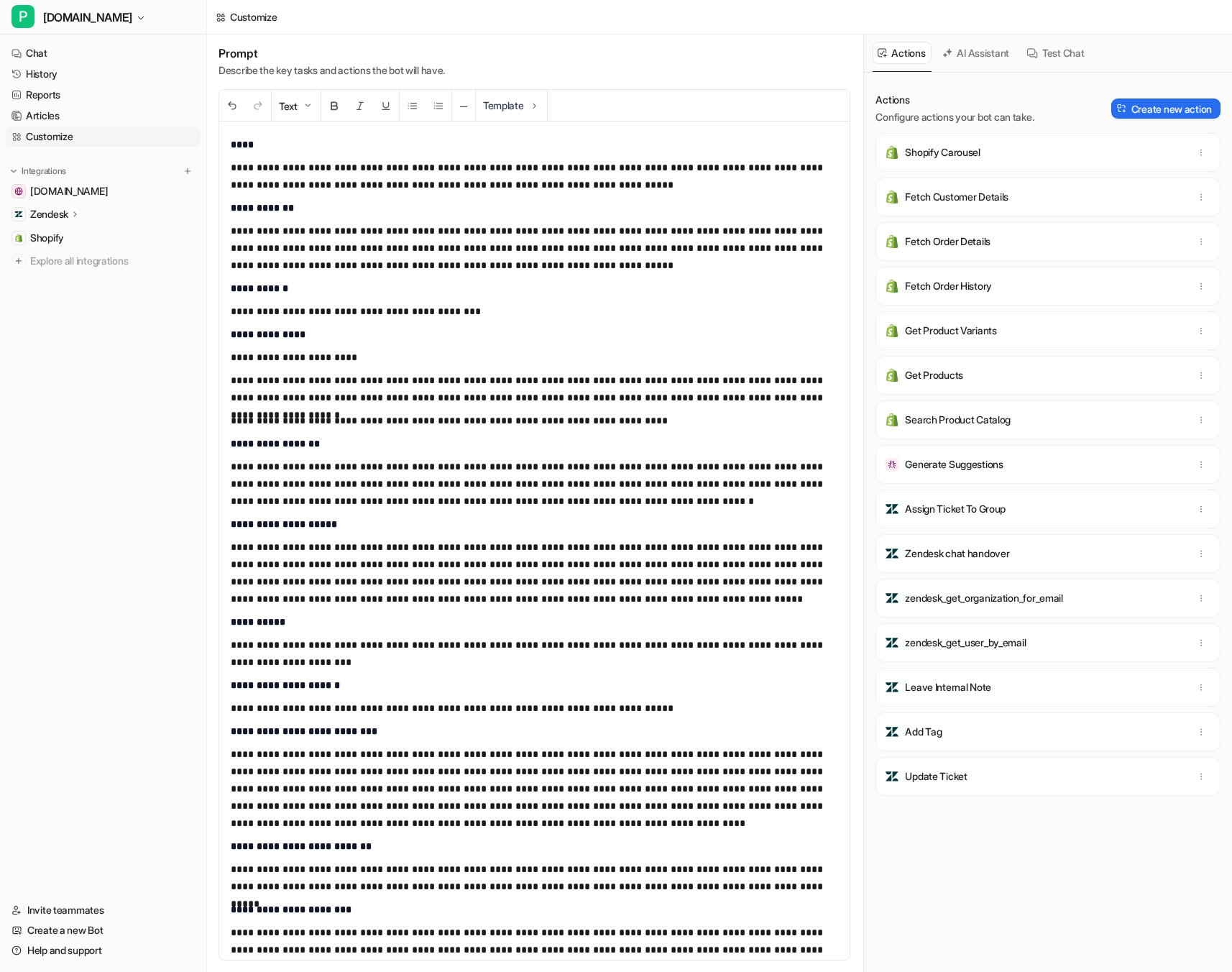
click at [993, 51] on button "AI Assistant" at bounding box center [976, 52] width 78 height 22
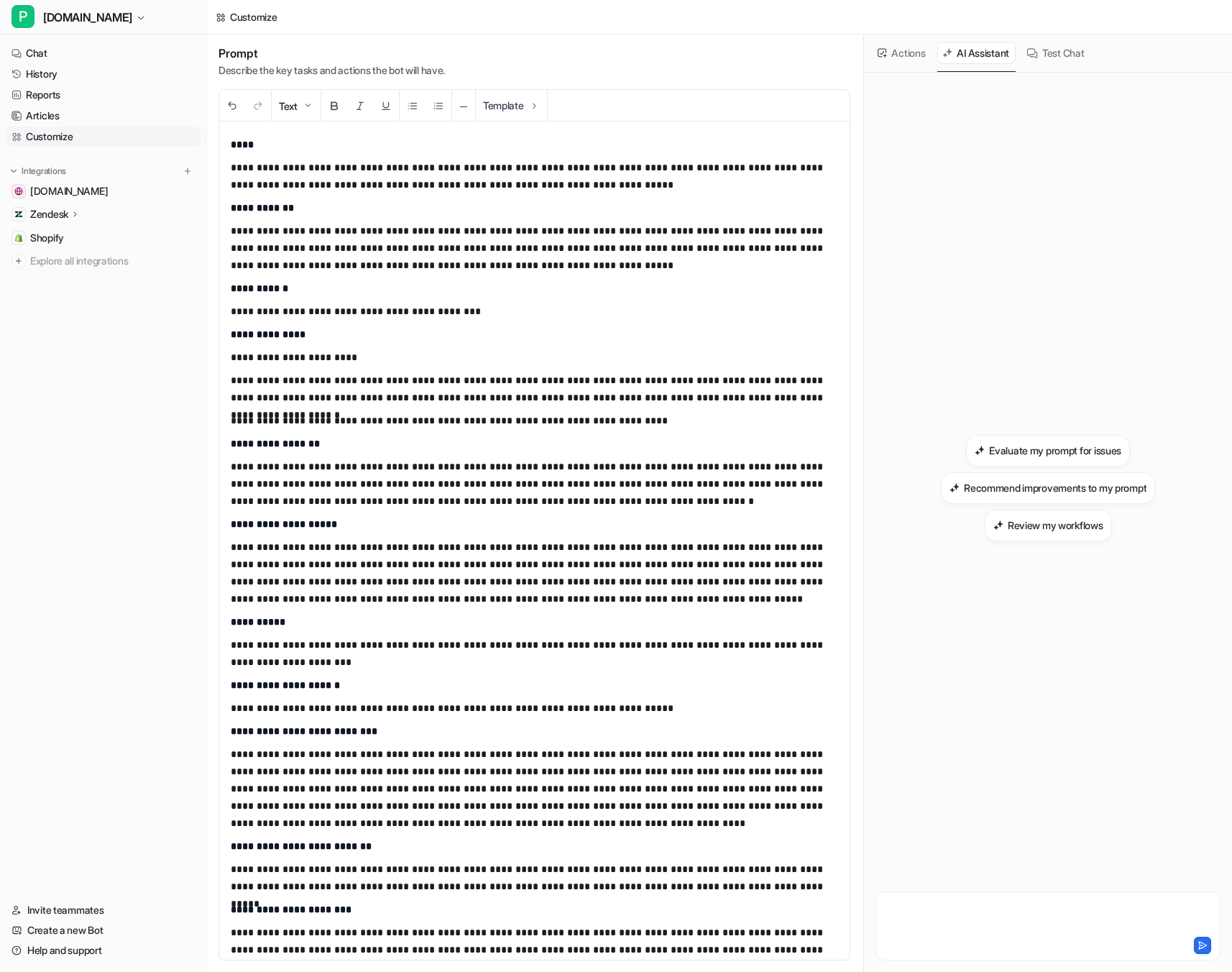
click at [921, 918] on div at bounding box center [1048, 917] width 338 height 33
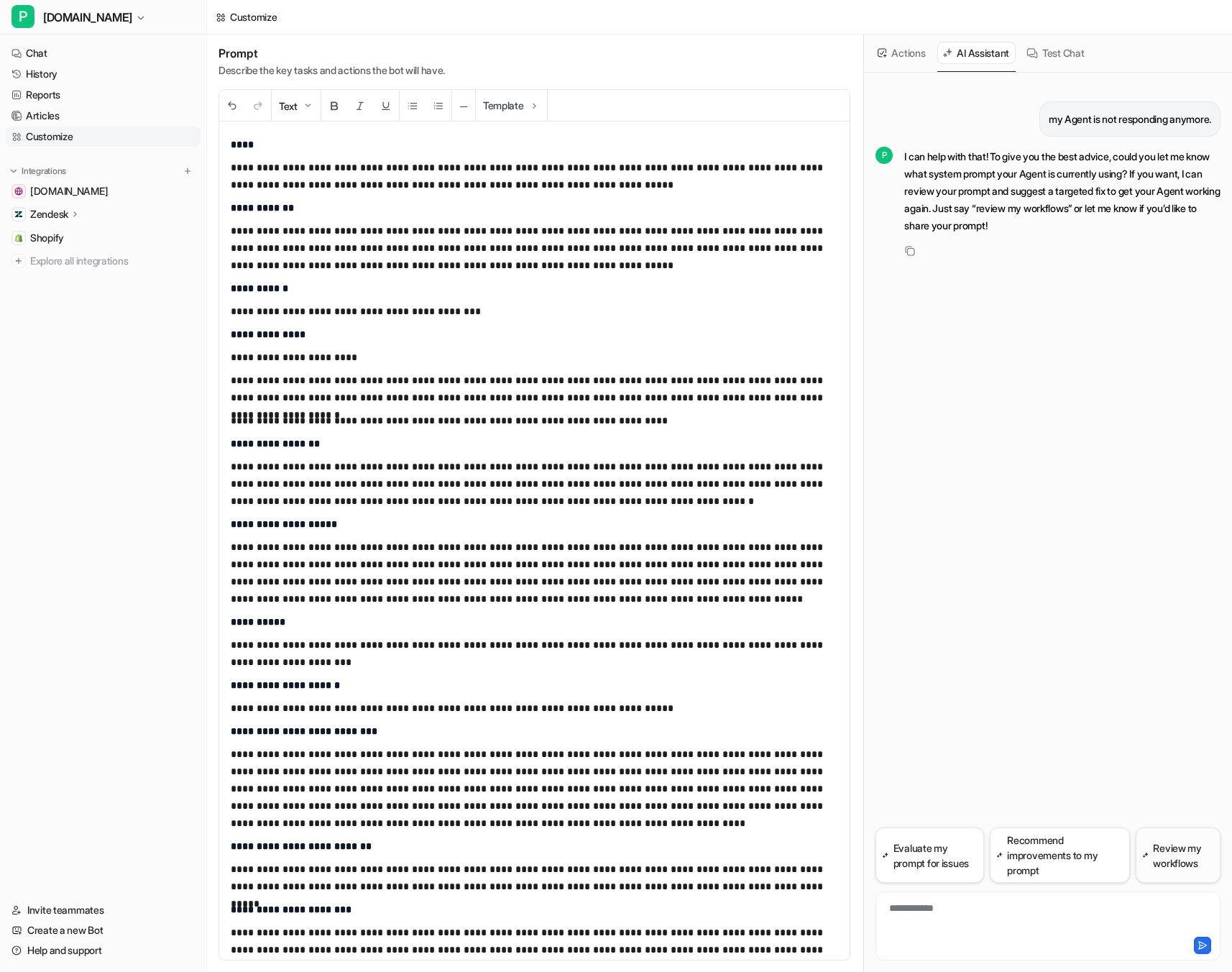
click at [1170, 870] on button "Review my workflows" at bounding box center [1178, 855] width 85 height 55
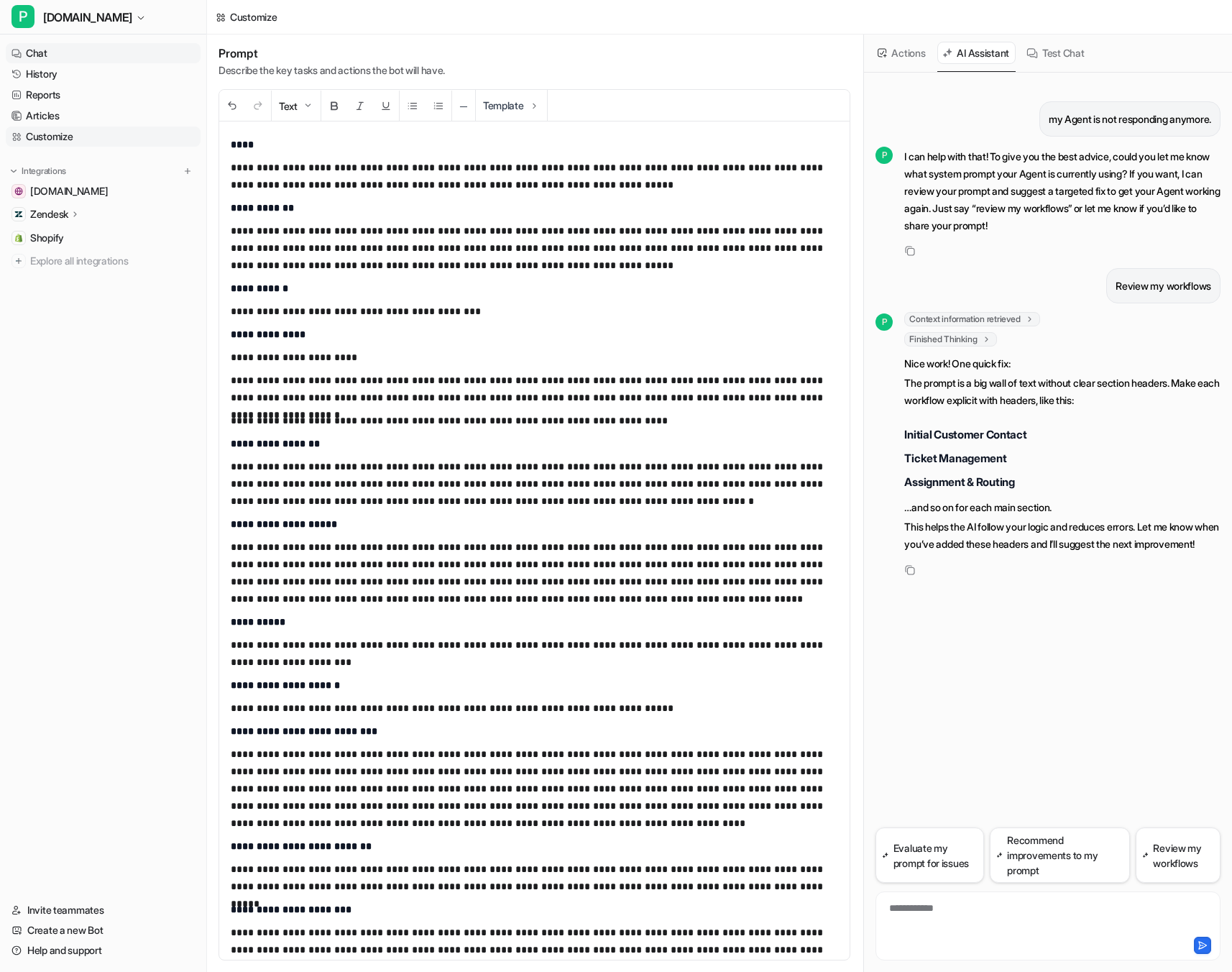
click at [67, 60] on link "Chat" at bounding box center [103, 53] width 195 height 20
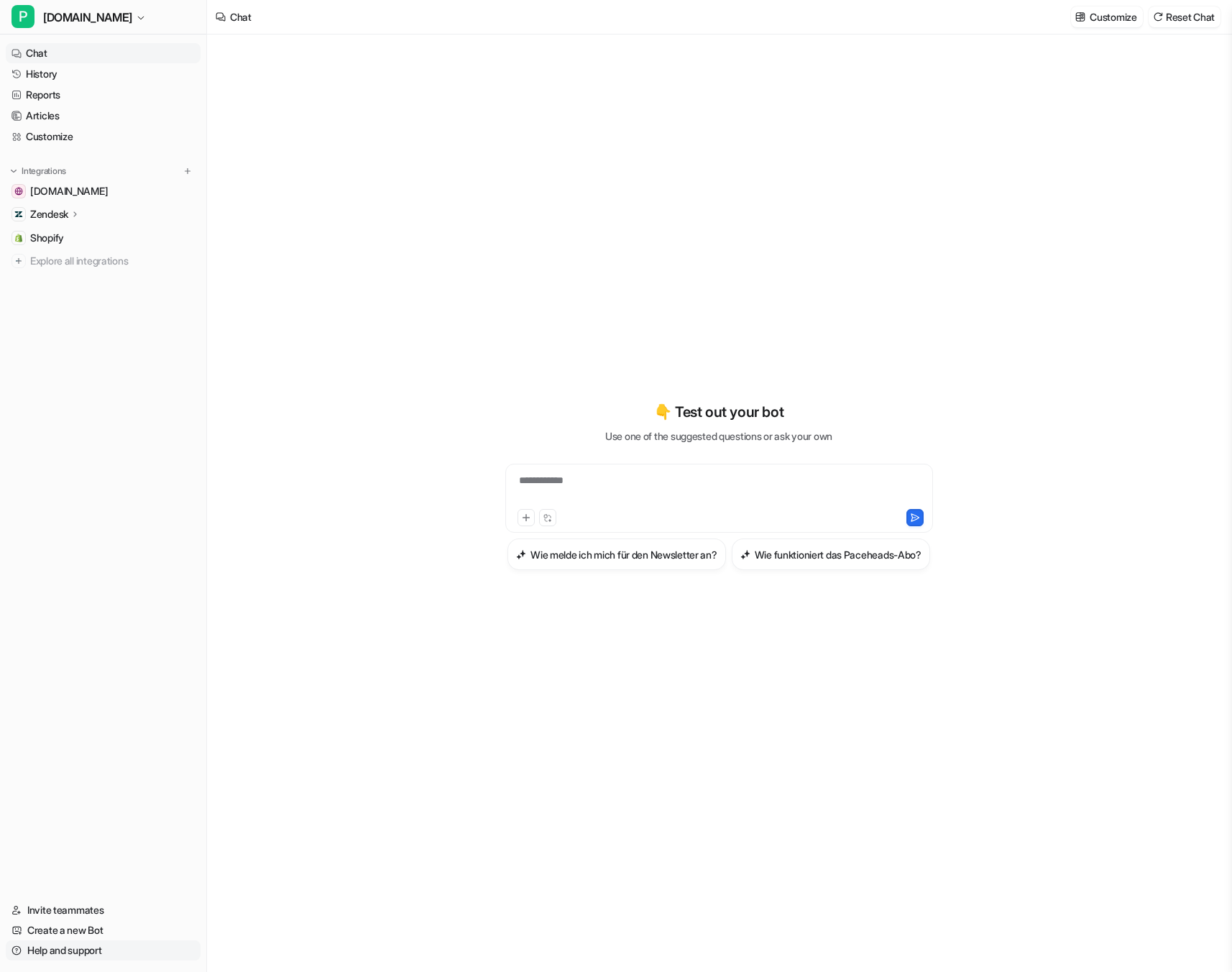
click at [57, 951] on link "Help and support" at bounding box center [103, 951] width 195 height 20
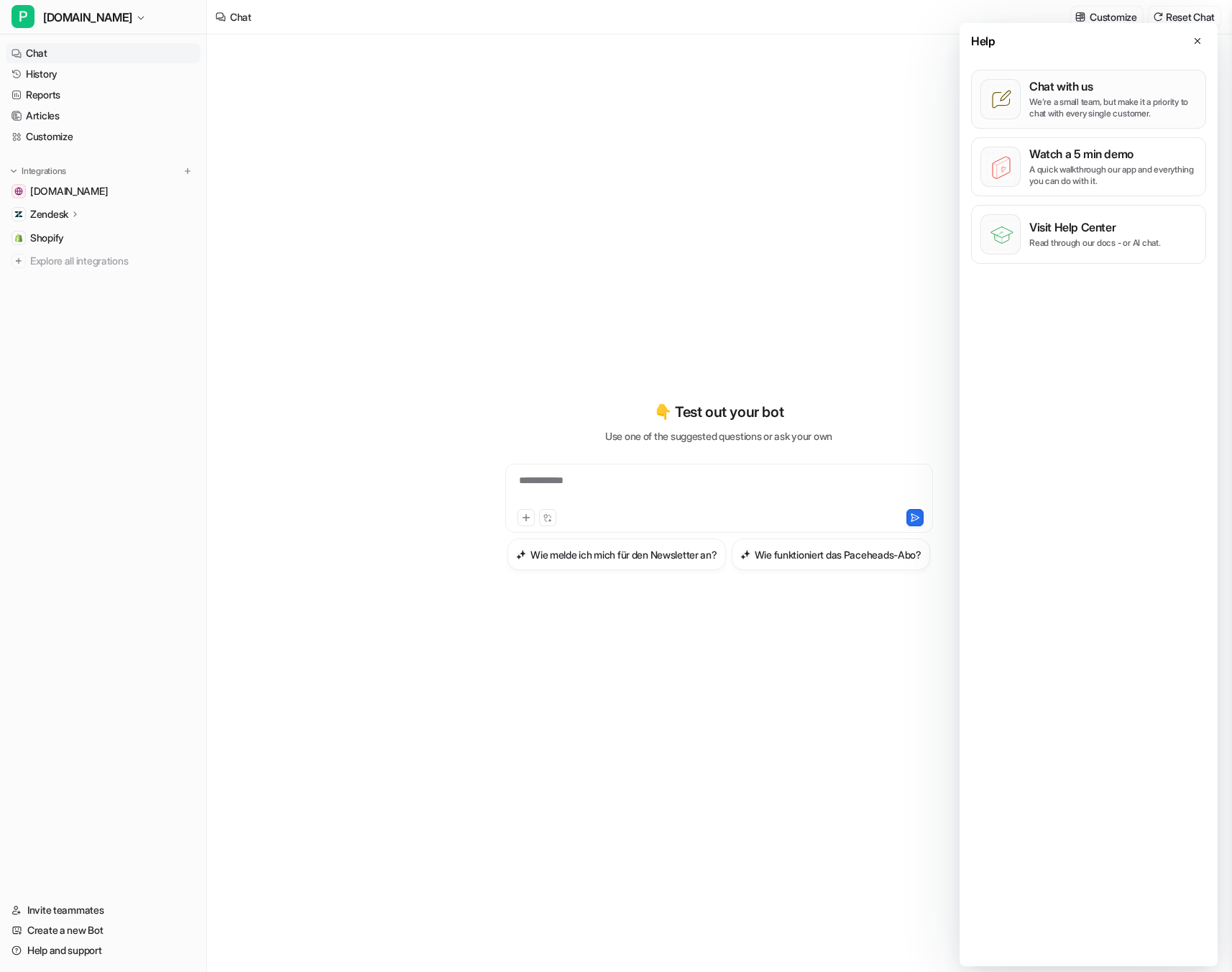
click at [1082, 94] on div "Chat with us We’re a small team, but make it a priority to chat with every sing…" at bounding box center [1113, 99] width 167 height 40
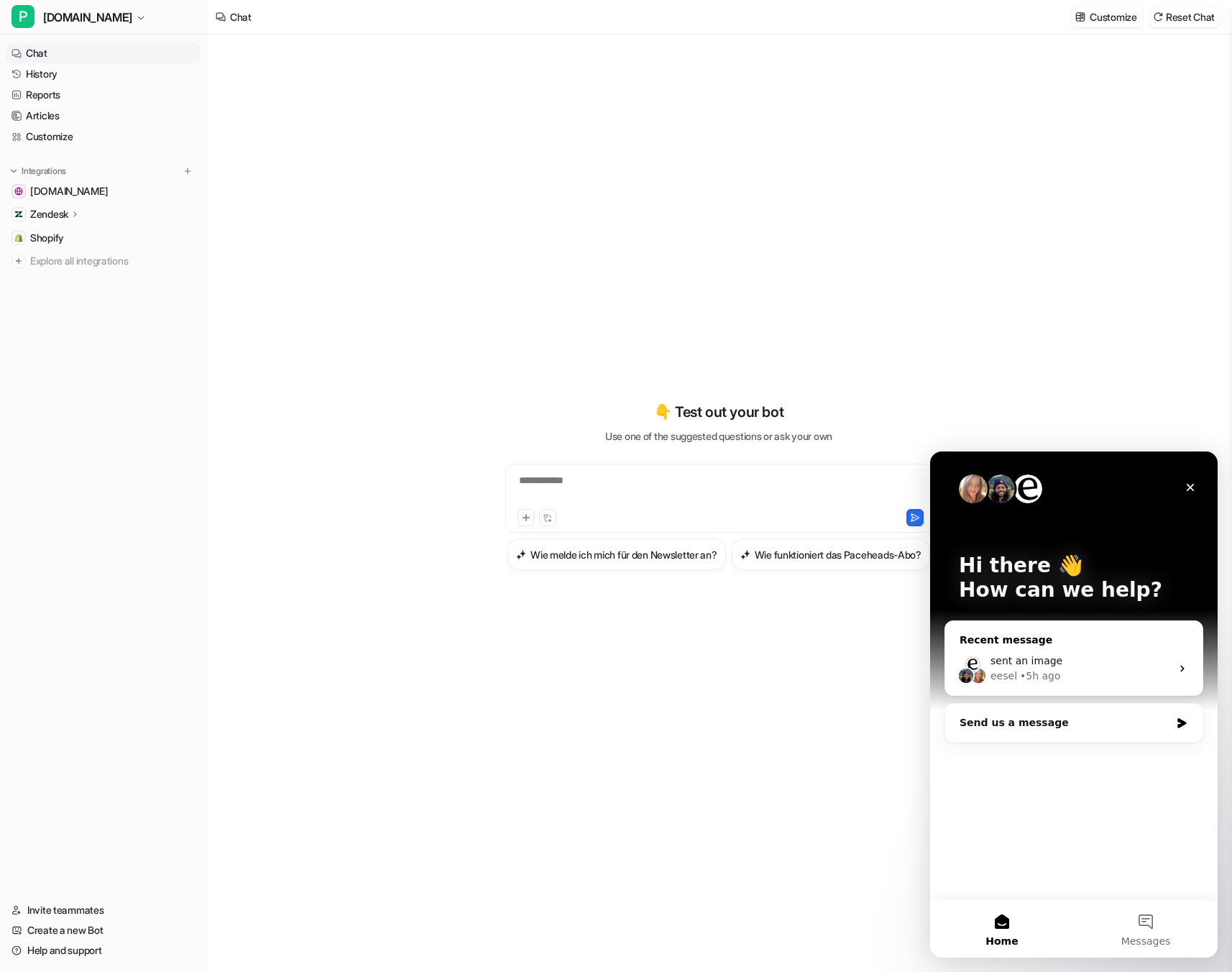
click at [995, 674] on div "eesel" at bounding box center [1004, 676] width 27 height 15
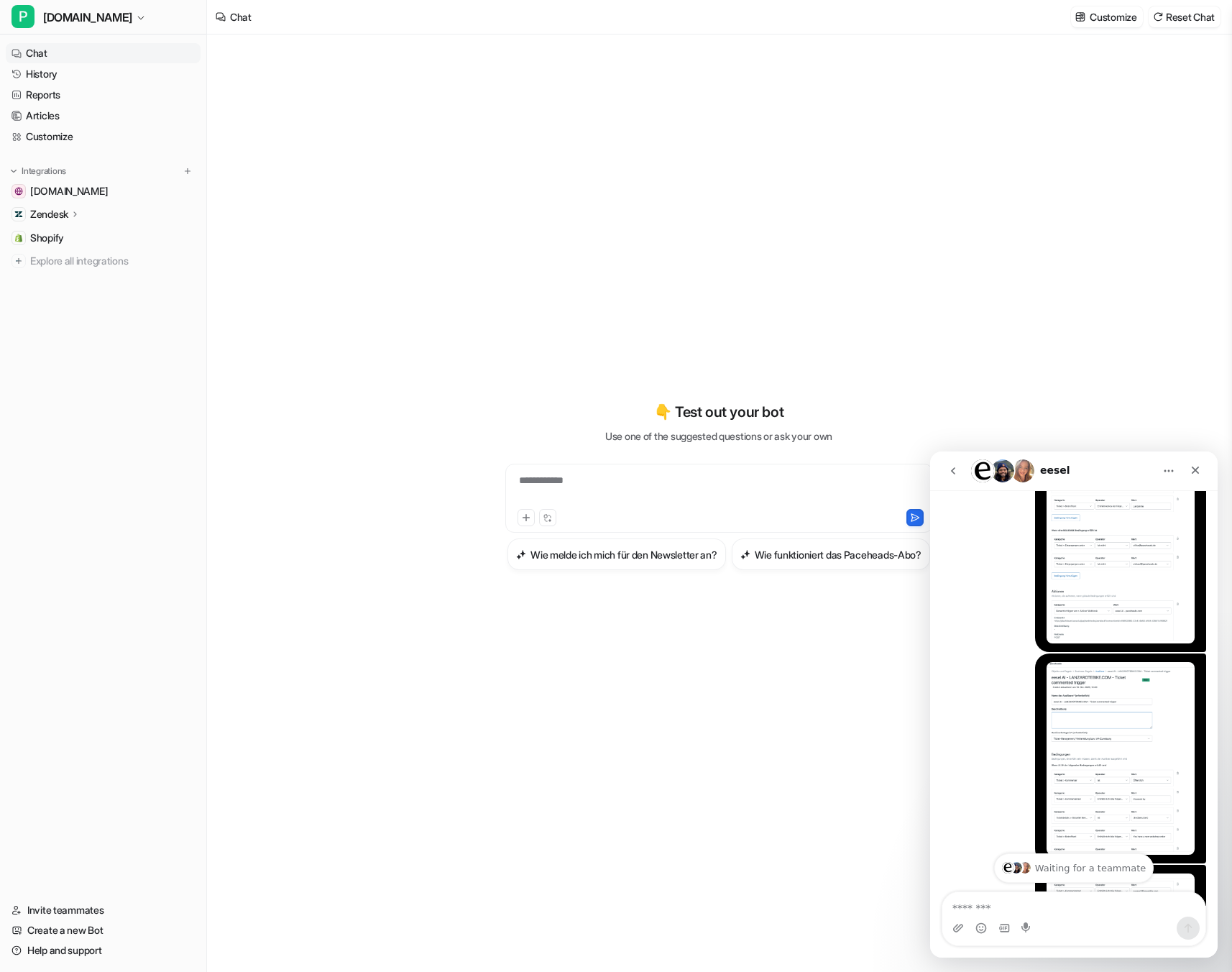
scroll to position [751, 0]
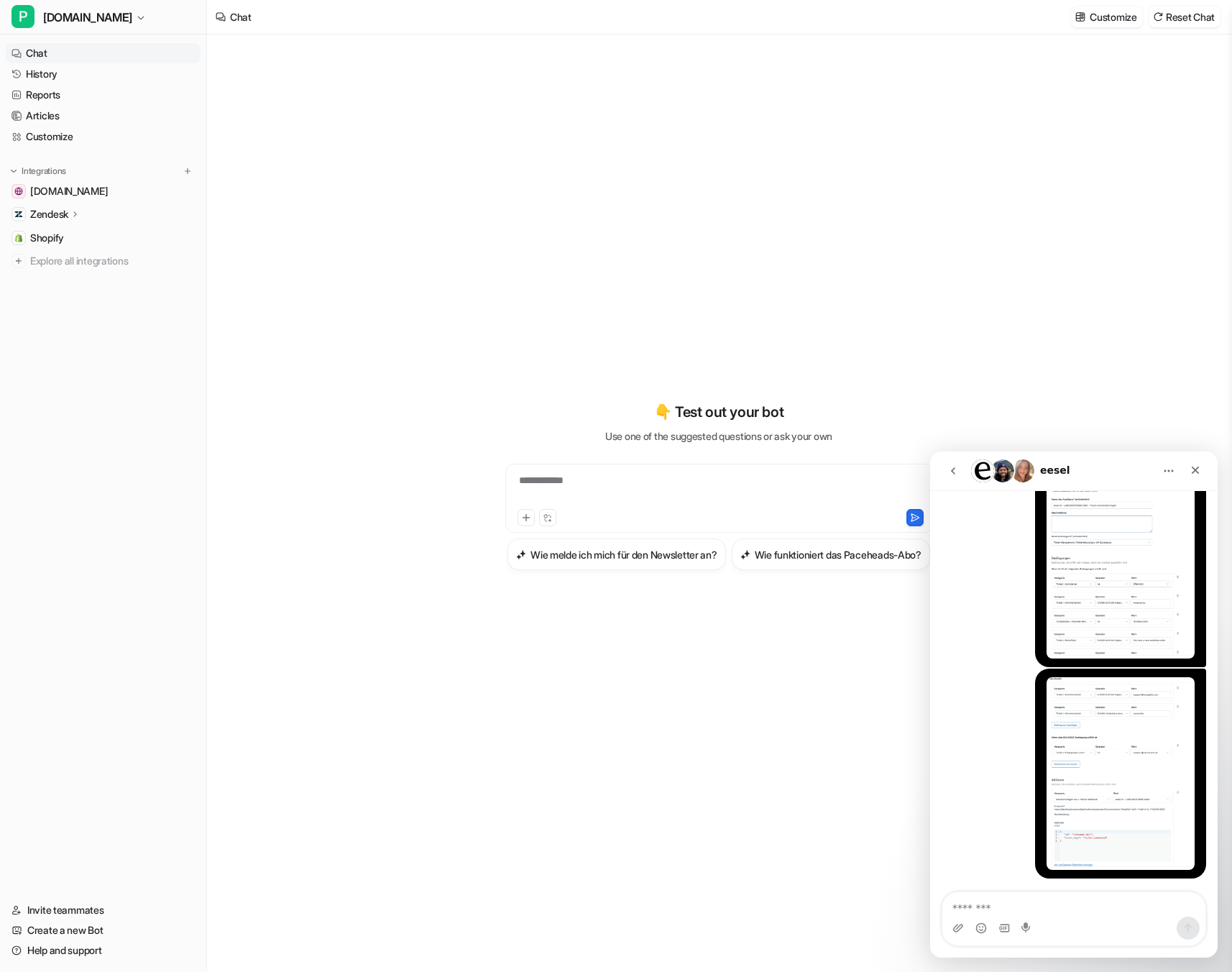
click at [989, 918] on div "Intercom messenger" at bounding box center [1074, 928] width 263 height 23
click at [976, 909] on textarea "Message…" at bounding box center [1074, 904] width 263 height 25
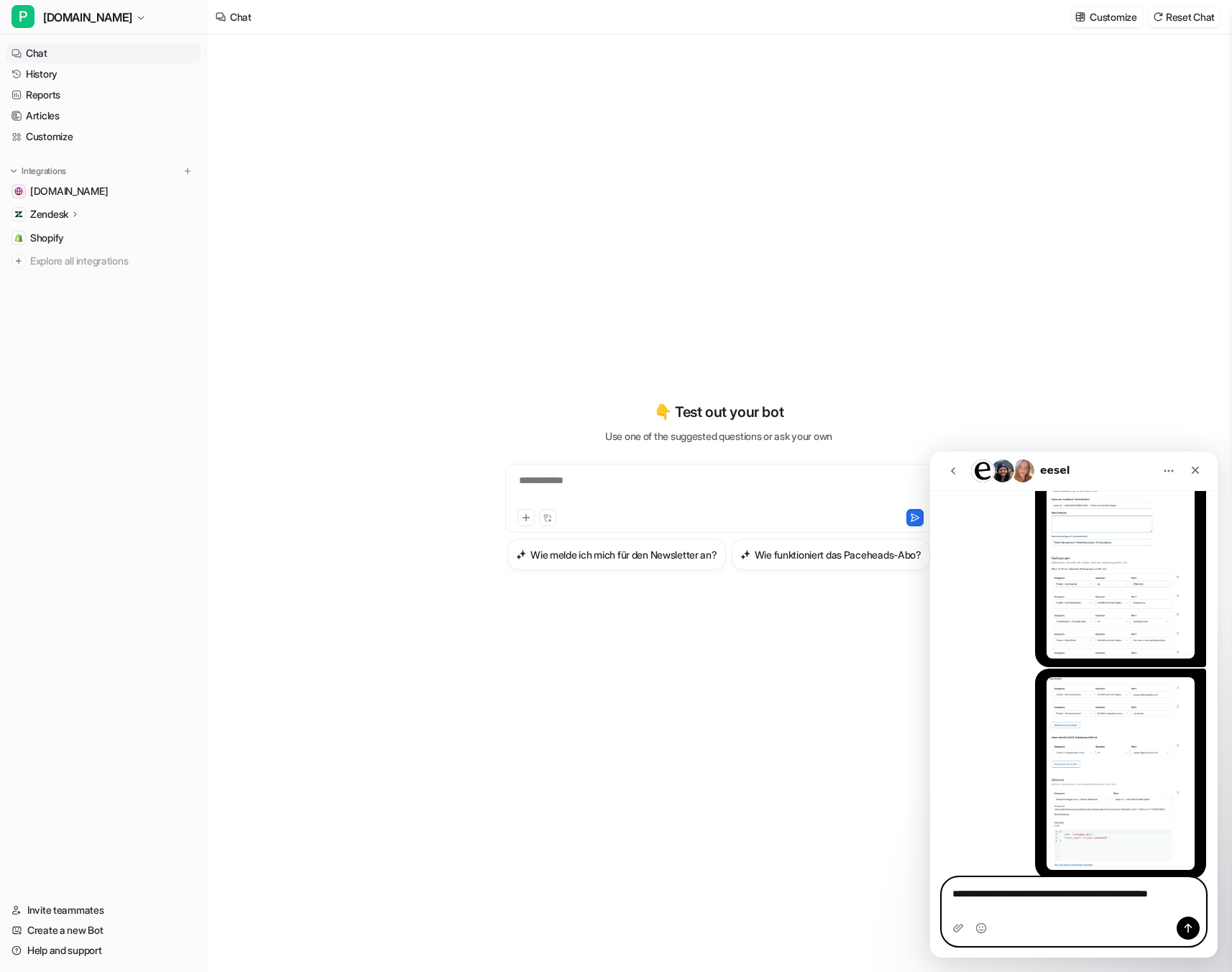
scroll to position [765, 0]
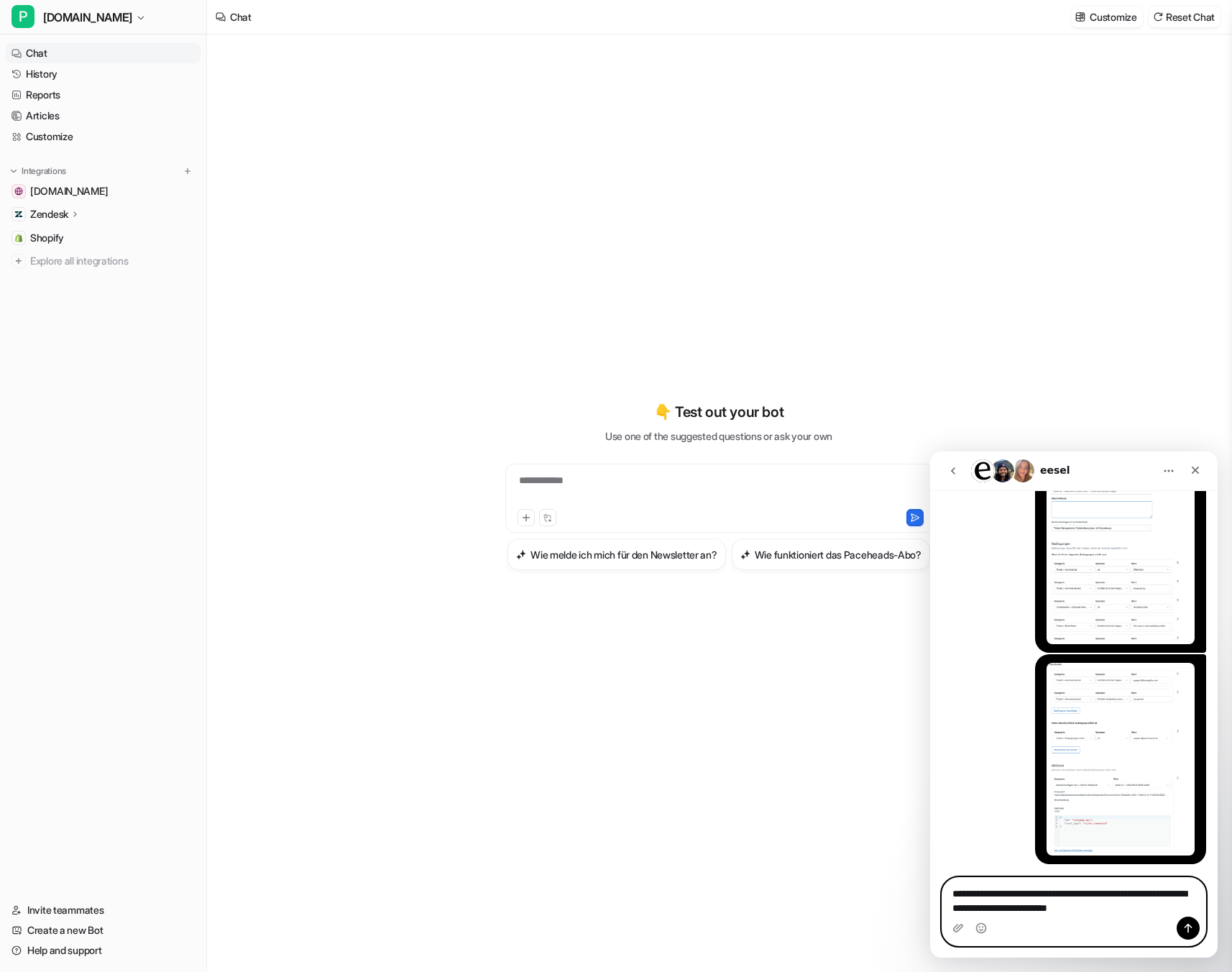
type textarea "**********"
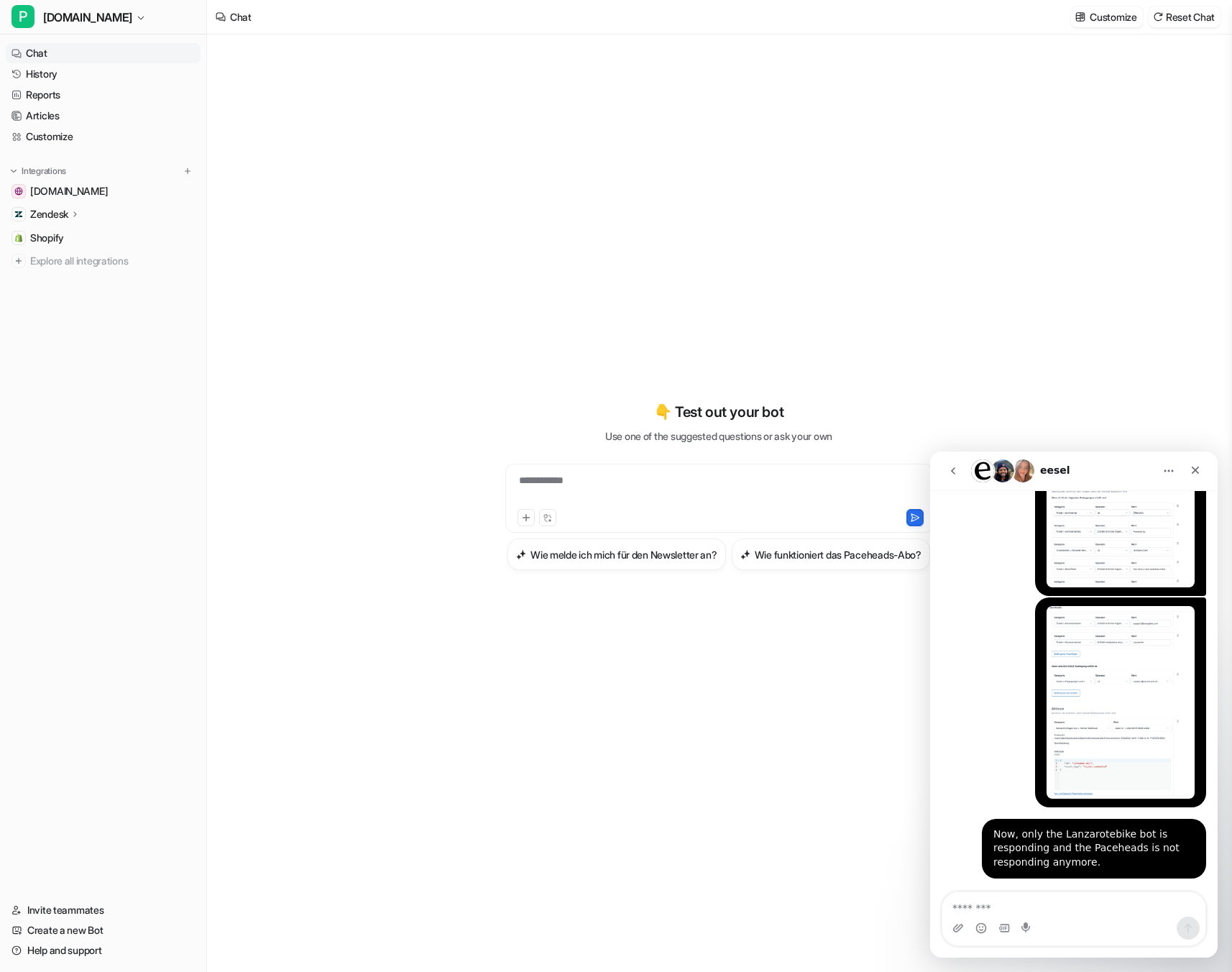
click at [832, 268] on div "**********" at bounding box center [718, 486] width 529 height 680
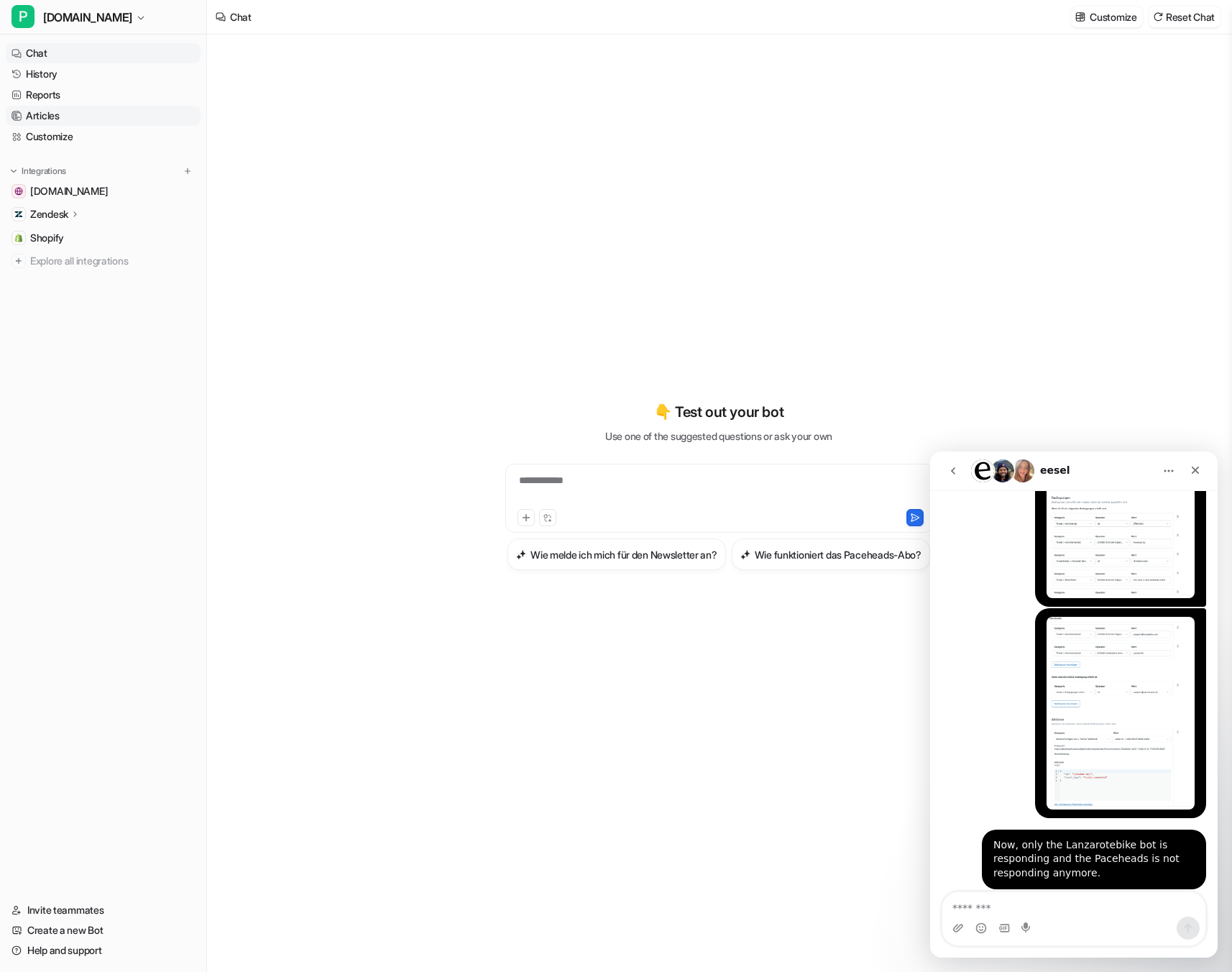
scroll to position [822, 0]
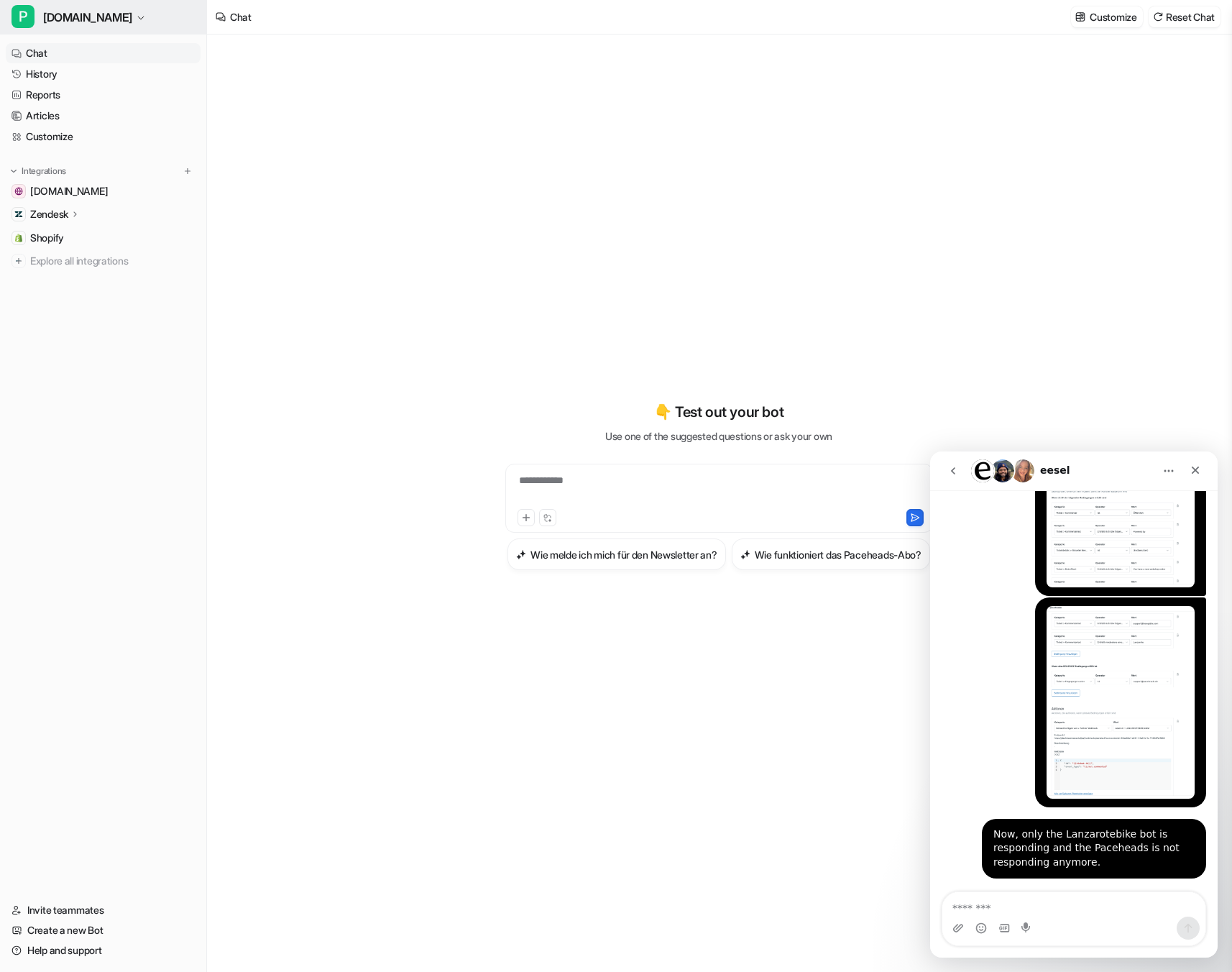
click at [101, 25] on span "[DOMAIN_NAME]" at bounding box center [88, 17] width 89 height 20
click at [97, 54] on div "L [DOMAIN_NAME]" at bounding box center [68, 55] width 95 height 15
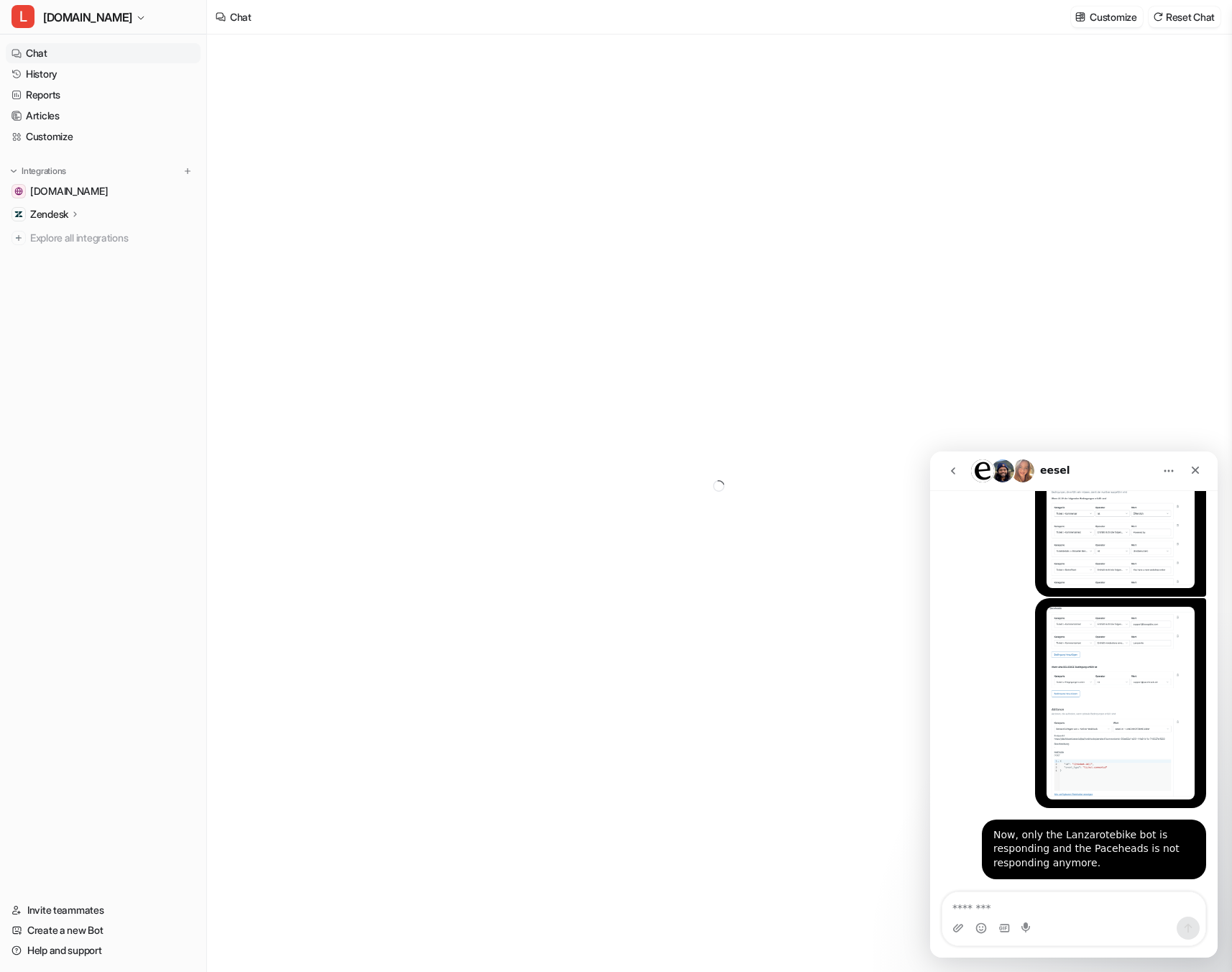
scroll to position [822, 0]
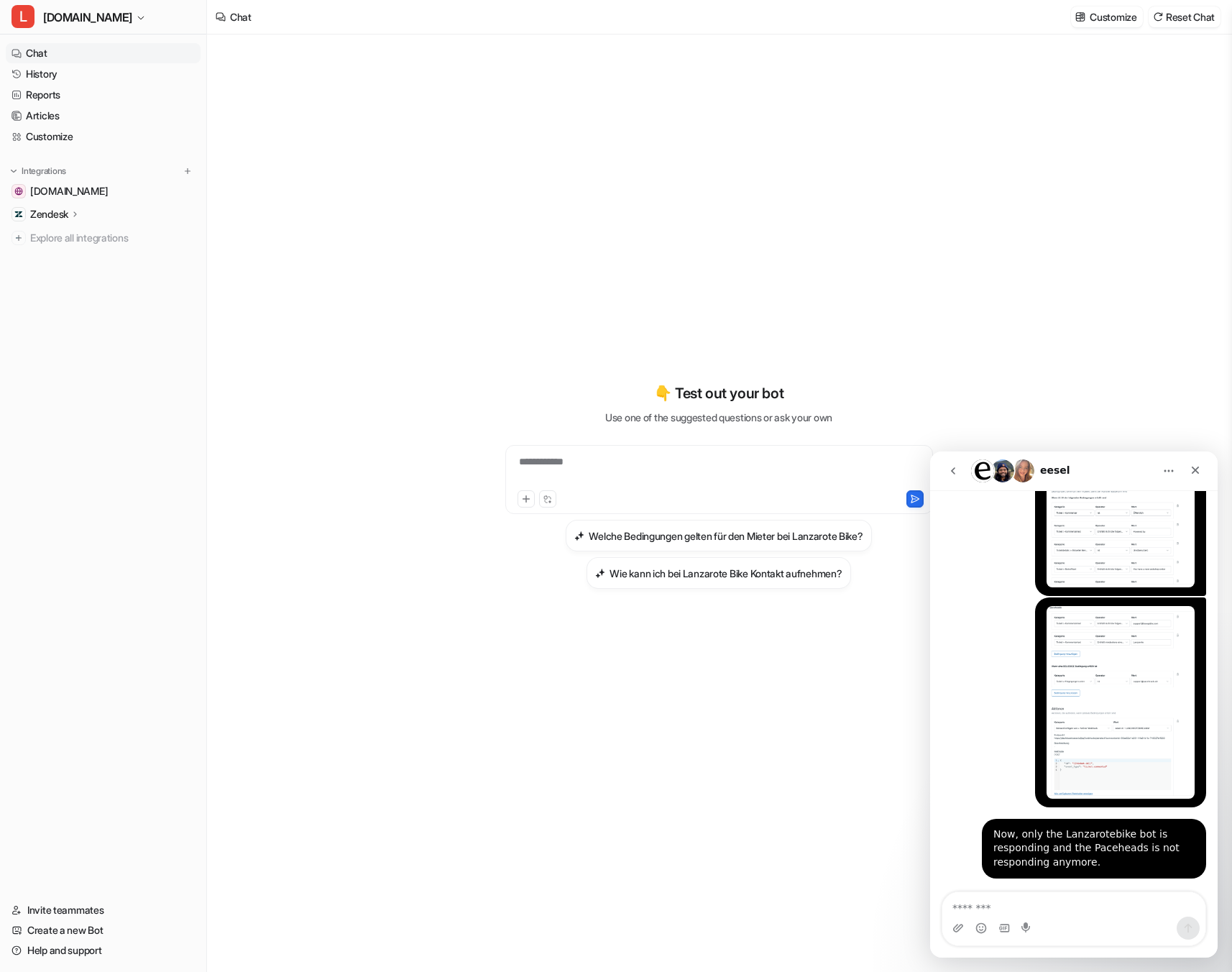
type textarea "**********"
click at [61, 71] on link "History" at bounding box center [103, 74] width 195 height 20
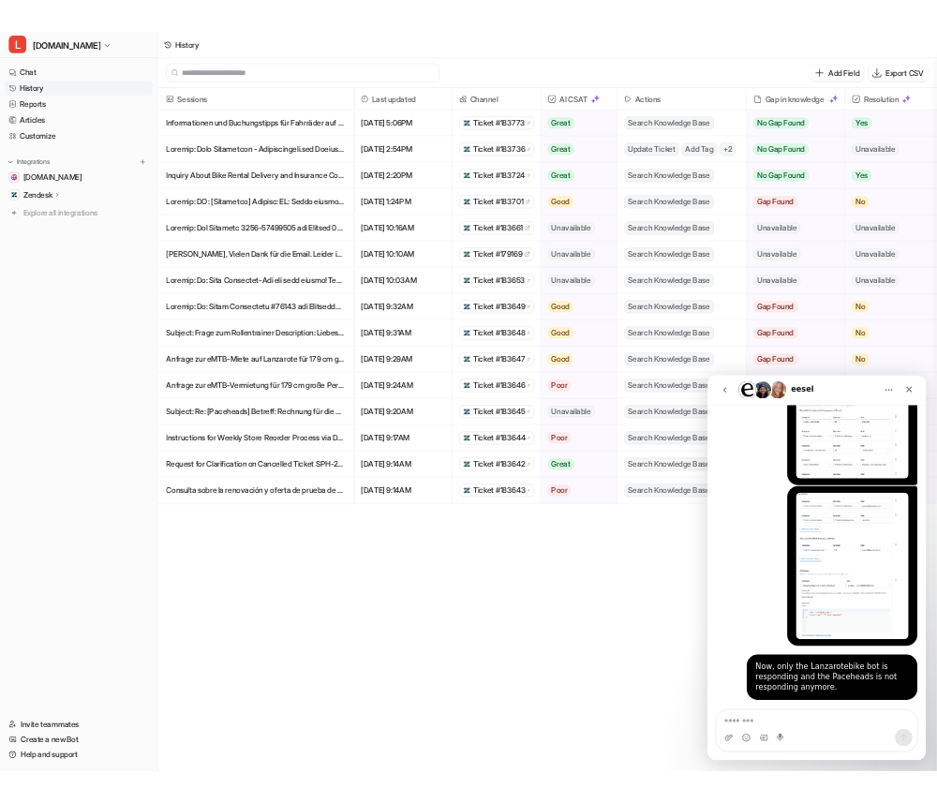
scroll to position [1070, 0]
